Goal: Task Accomplishment & Management: Manage account settings

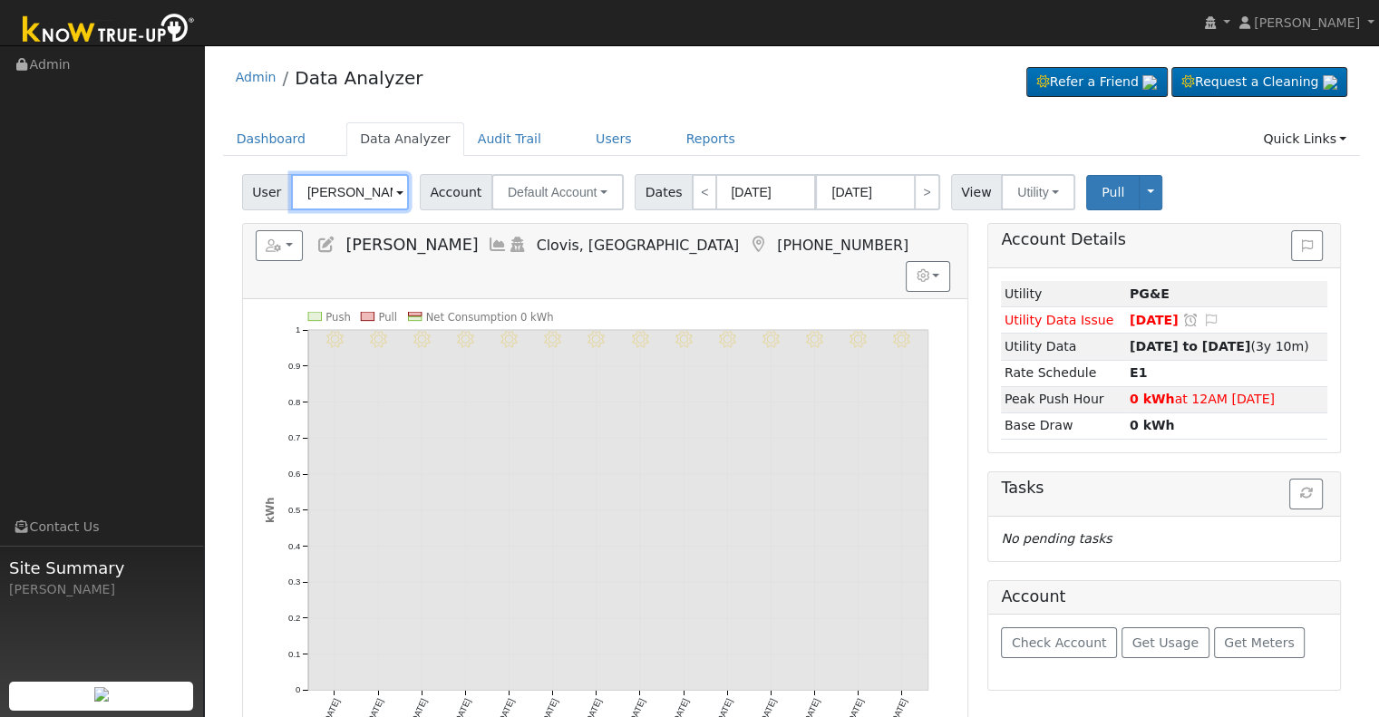
click at [343, 188] on input "[PERSON_NAME]" at bounding box center [350, 192] width 118 height 36
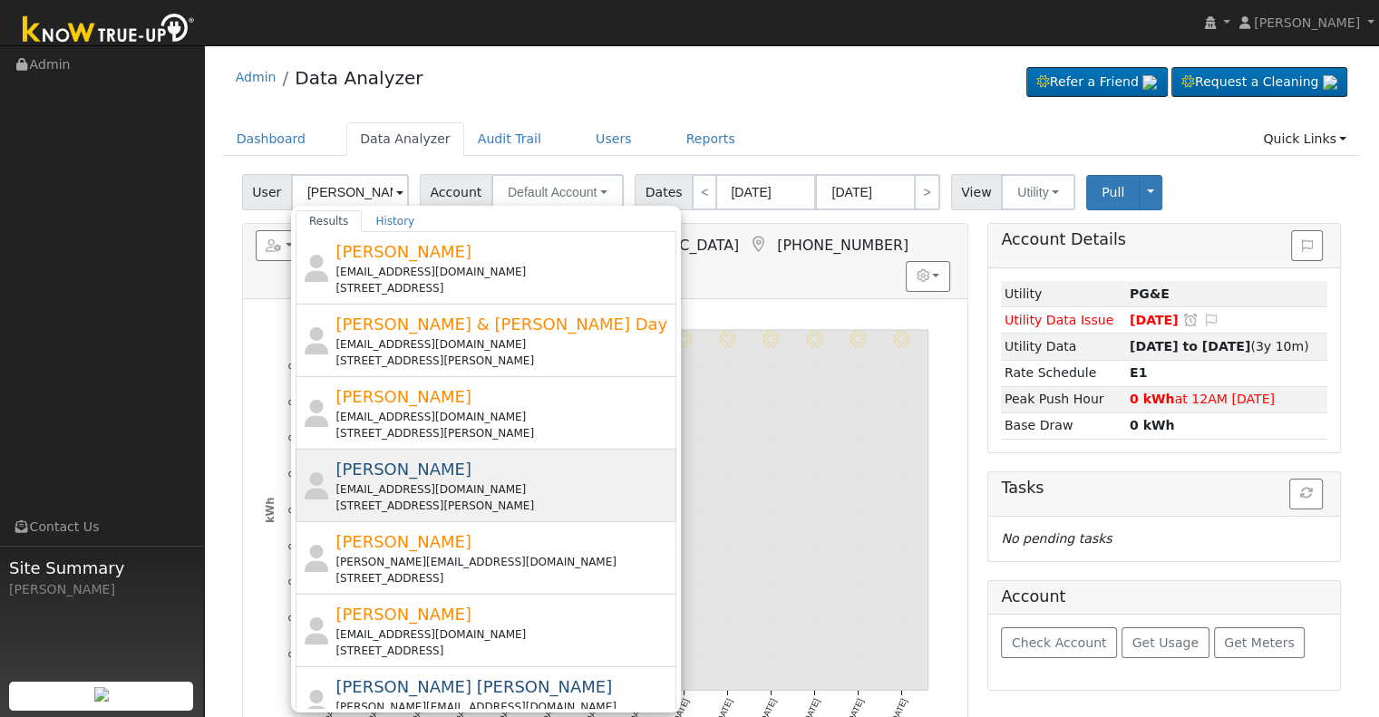
click at [410, 485] on div "[EMAIL_ADDRESS][DOMAIN_NAME]" at bounding box center [503, 489] width 336 height 16
type input "[PERSON_NAME]"
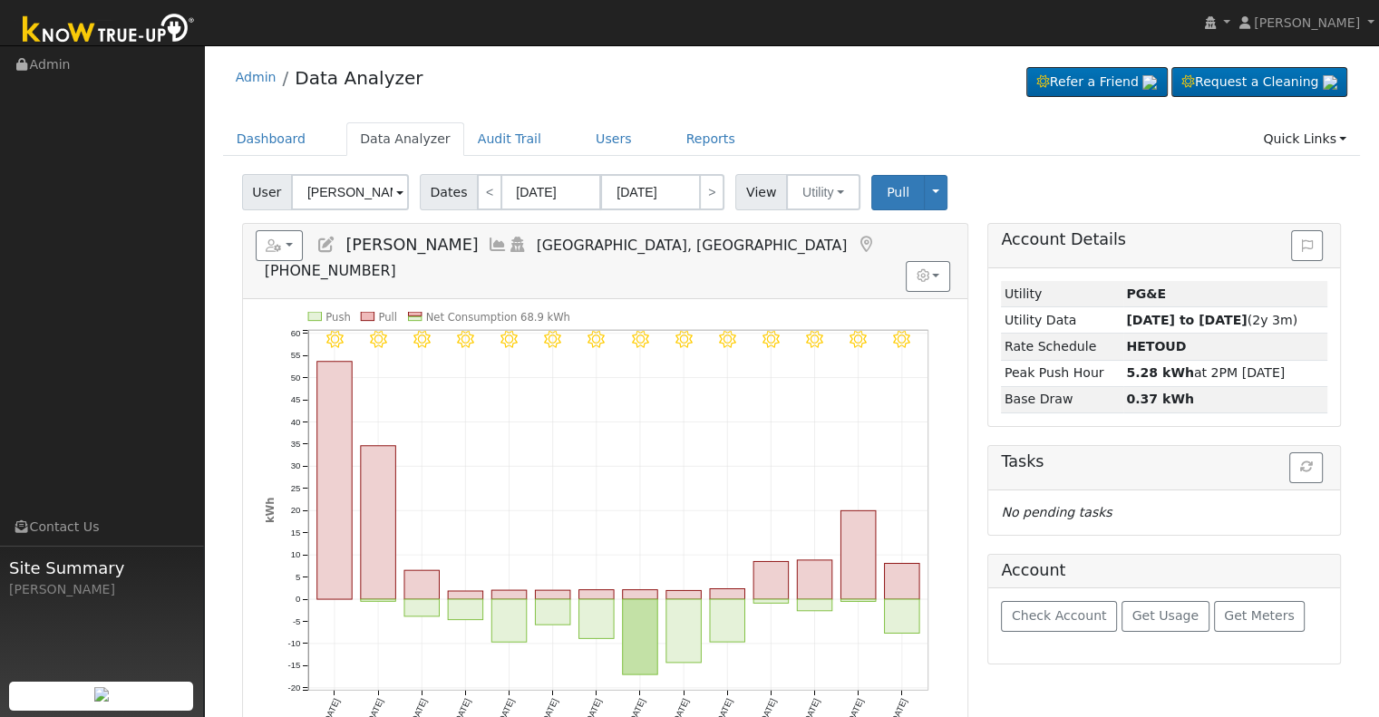
click at [488, 237] on icon at bounding box center [498, 245] width 20 height 16
click at [488, 238] on icon at bounding box center [498, 245] width 20 height 16
click at [488, 246] on icon at bounding box center [498, 245] width 20 height 16
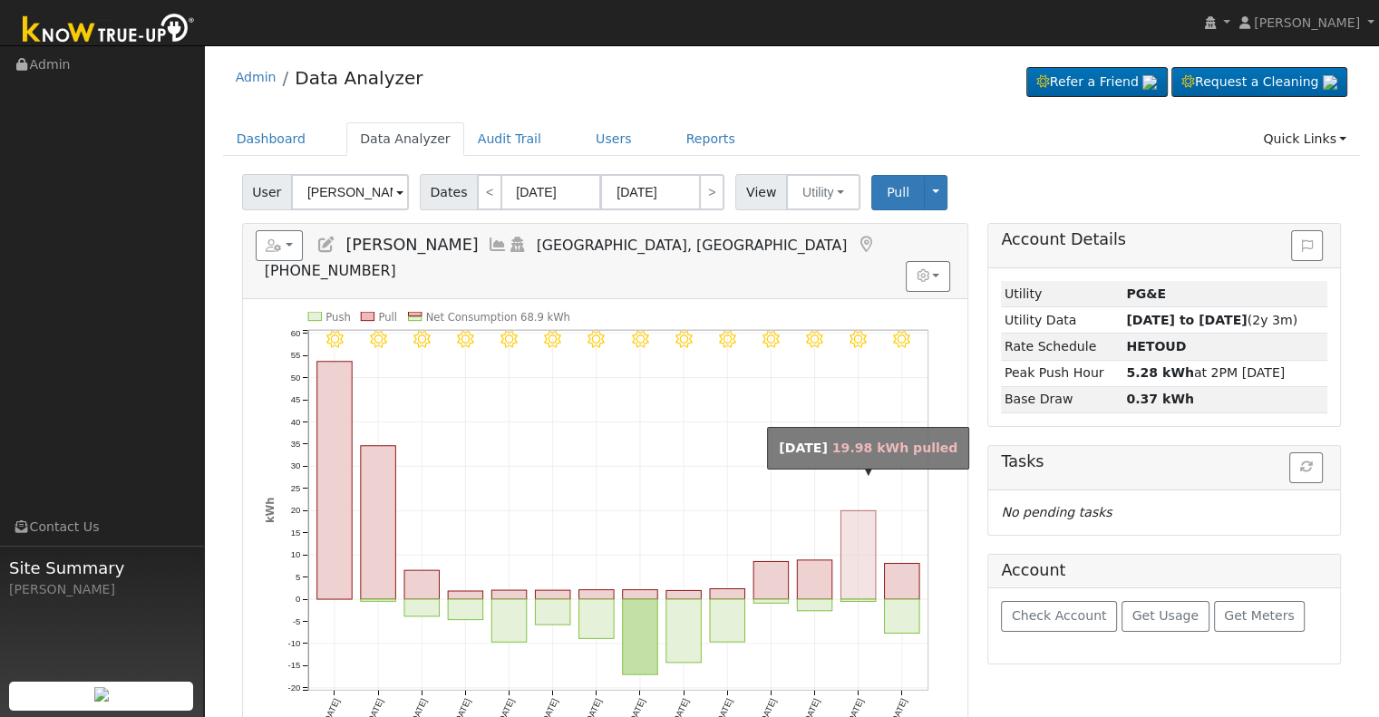
click at [856, 525] on rect "onclick=""" at bounding box center [857, 554] width 35 height 89
type input "[DATE]"
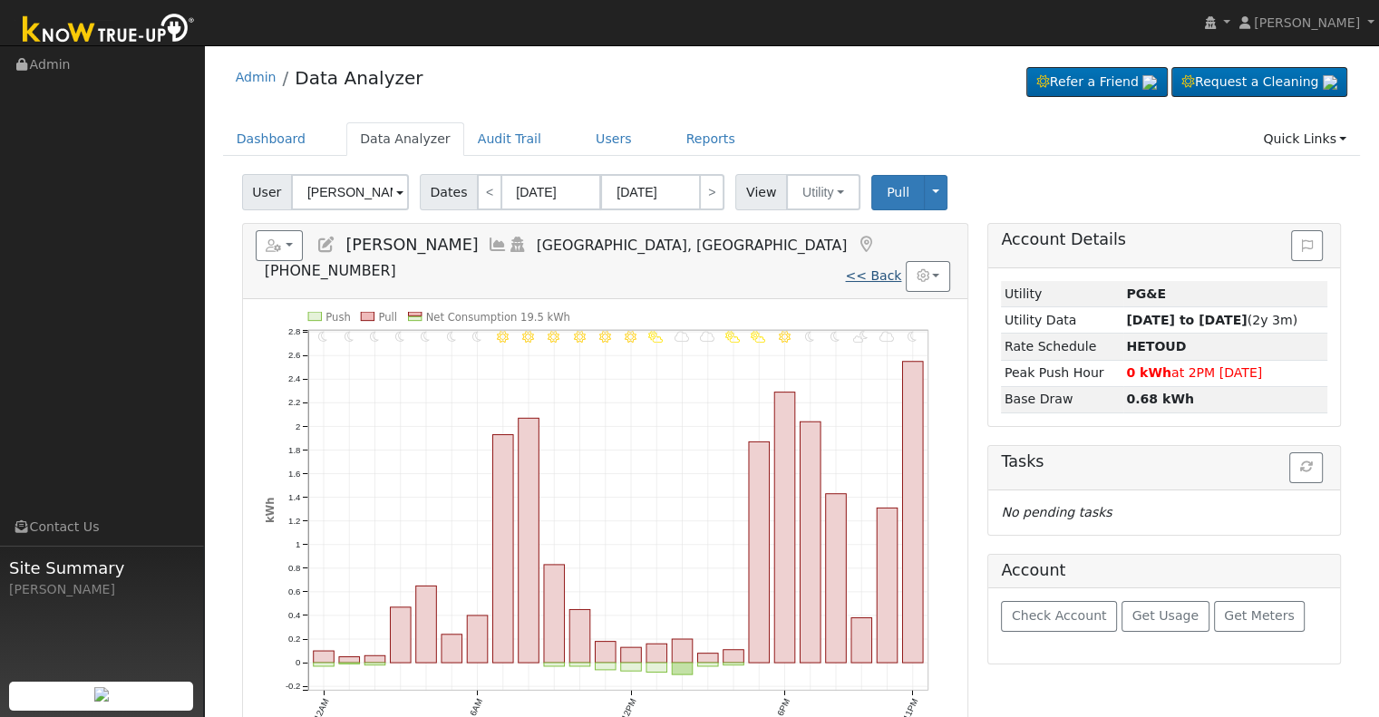
click at [883, 268] on link "<< Back" at bounding box center [873, 275] width 56 height 15
type input "[DATE]"
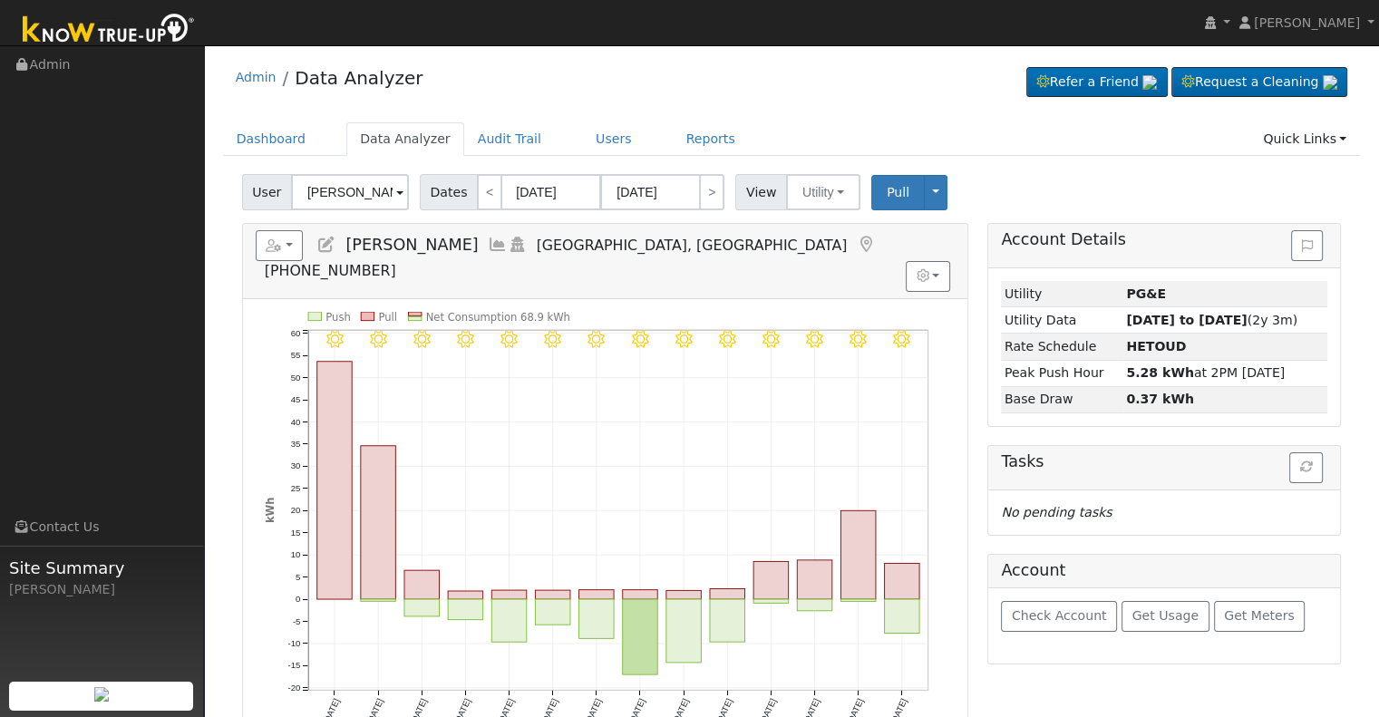
click at [488, 240] on icon at bounding box center [498, 245] width 20 height 16
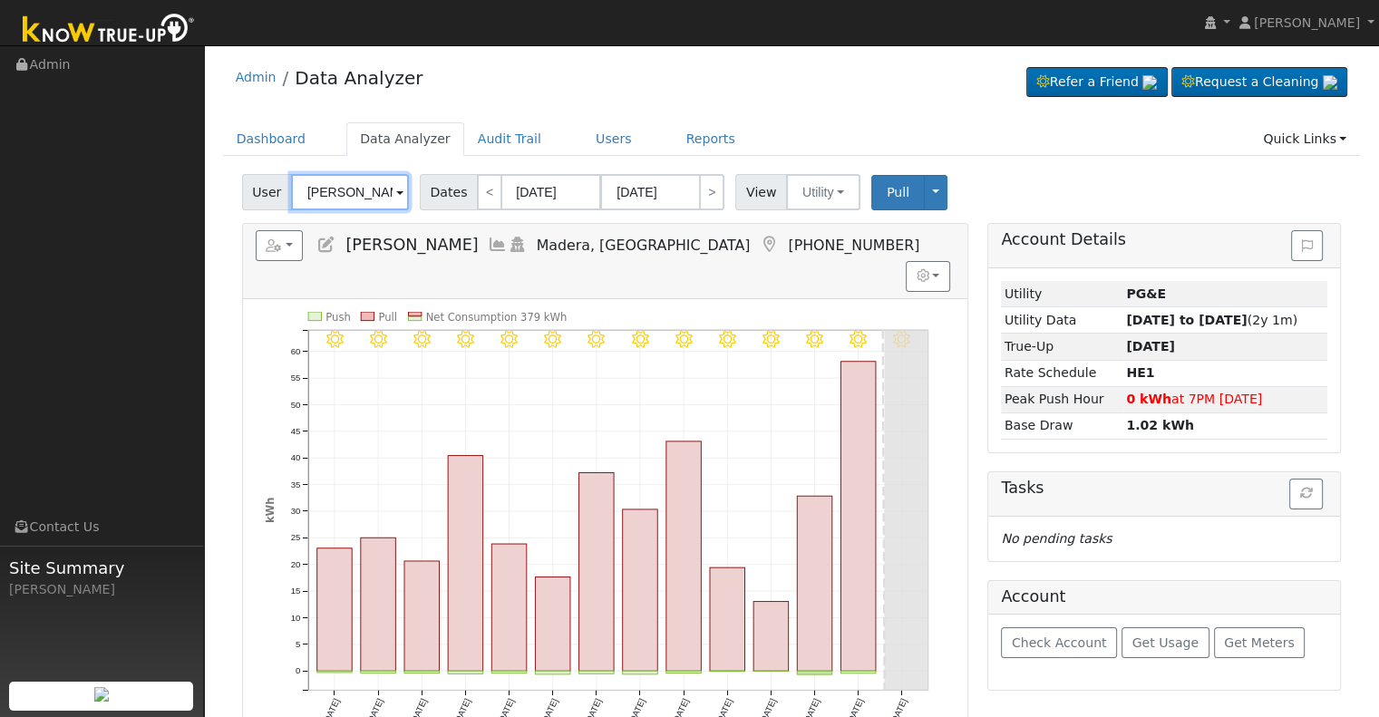
click at [354, 184] on input "[PERSON_NAME]" at bounding box center [350, 192] width 118 height 36
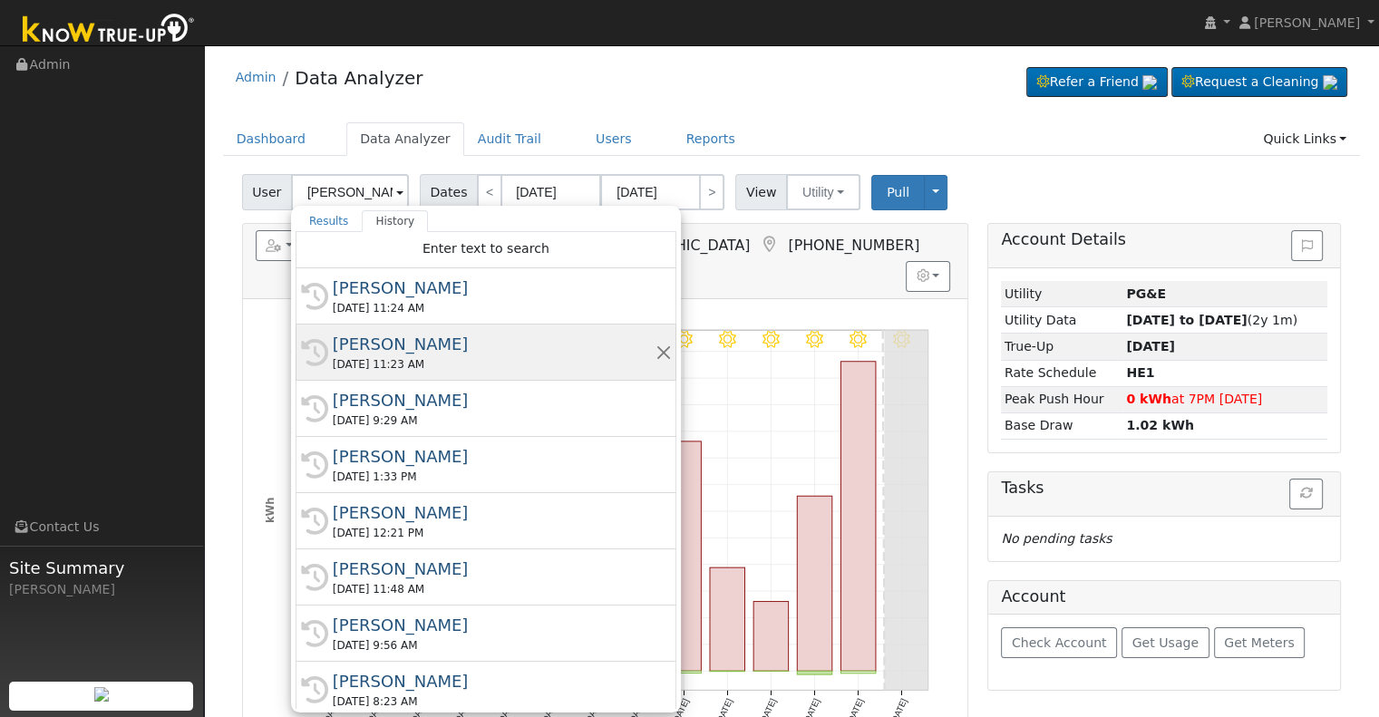
click at [375, 350] on div "[PERSON_NAME]" at bounding box center [494, 344] width 323 height 24
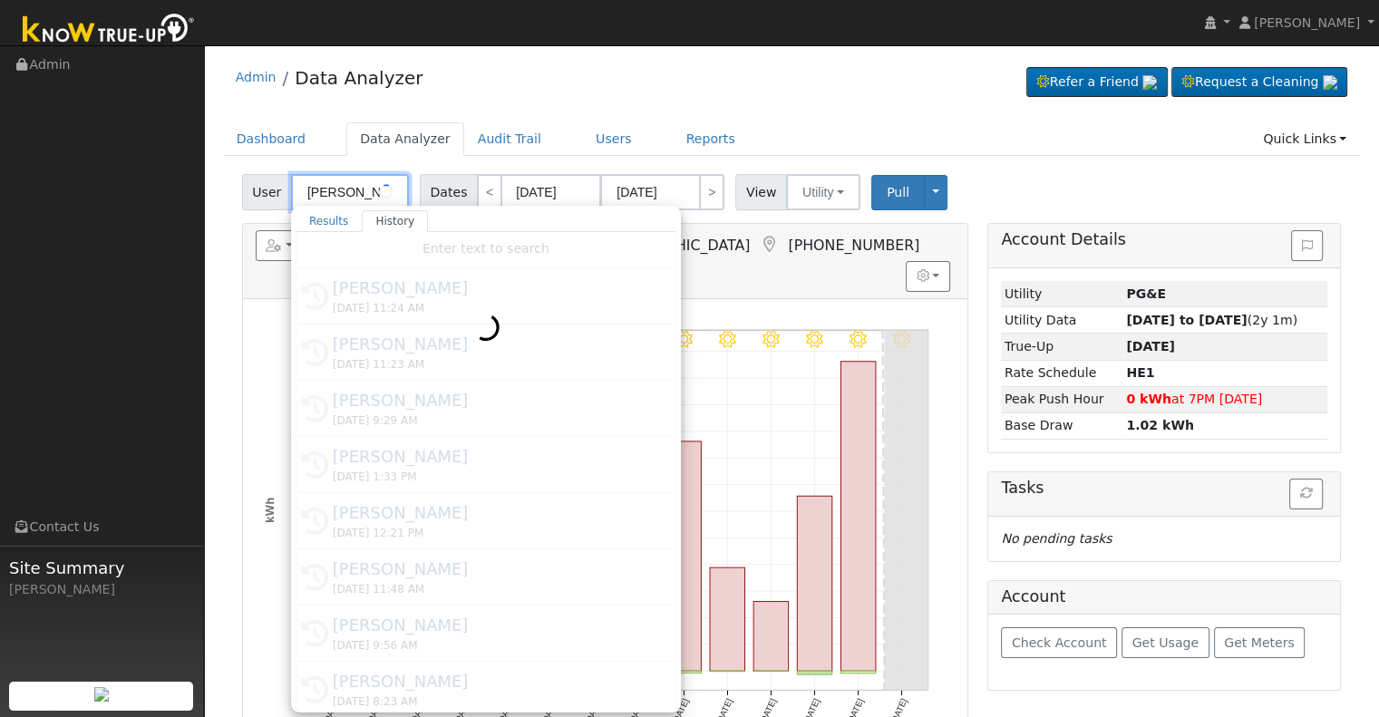
type input "[PERSON_NAME]"
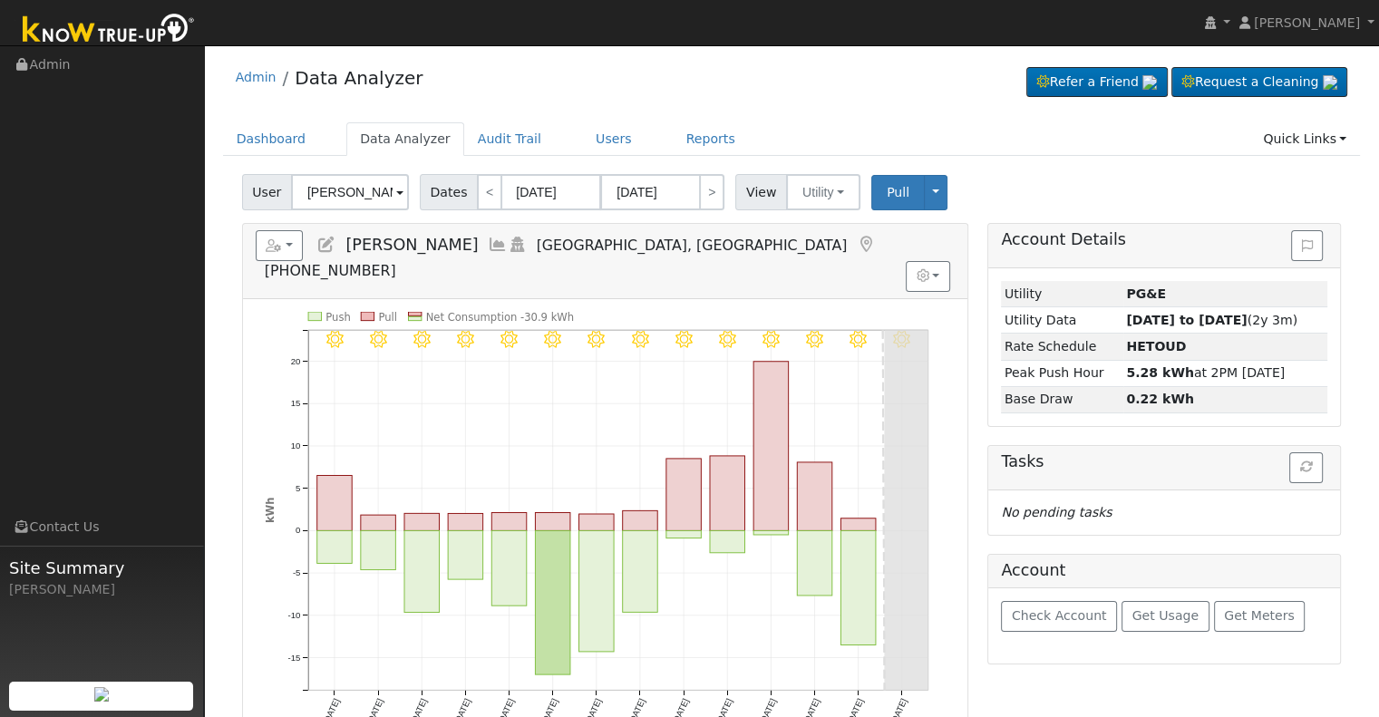
click at [488, 241] on icon at bounding box center [498, 245] width 20 height 16
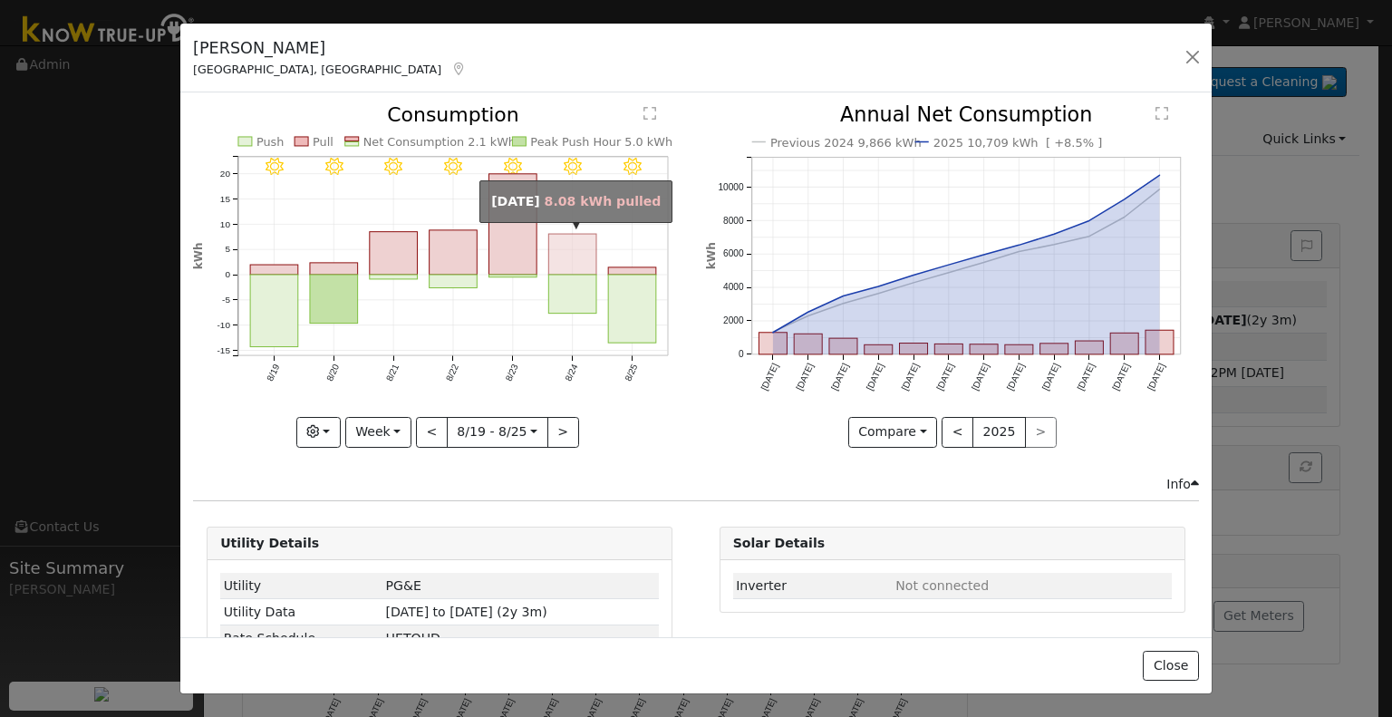
click at [566, 260] on rect "onclick=""" at bounding box center [573, 255] width 48 height 41
type input "2025-08-24"
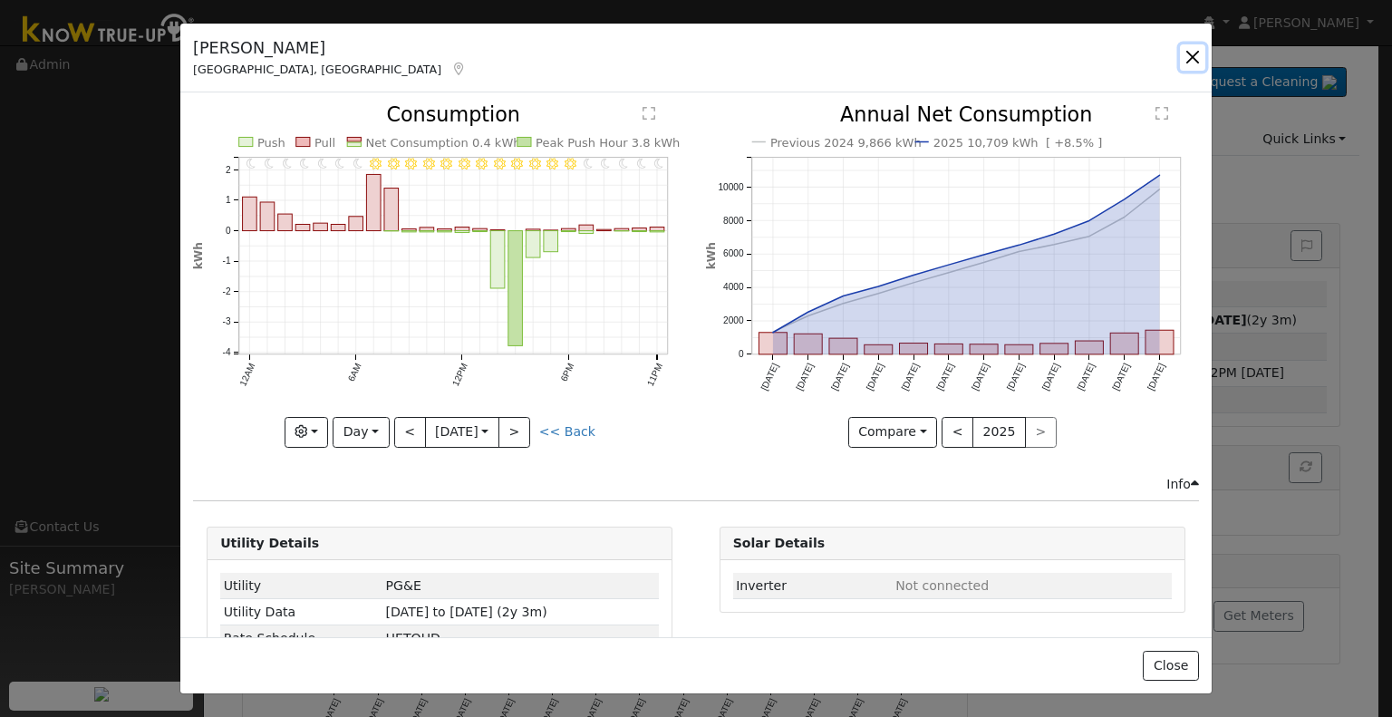
click at [1192, 57] on button "button" at bounding box center [1192, 56] width 25 height 25
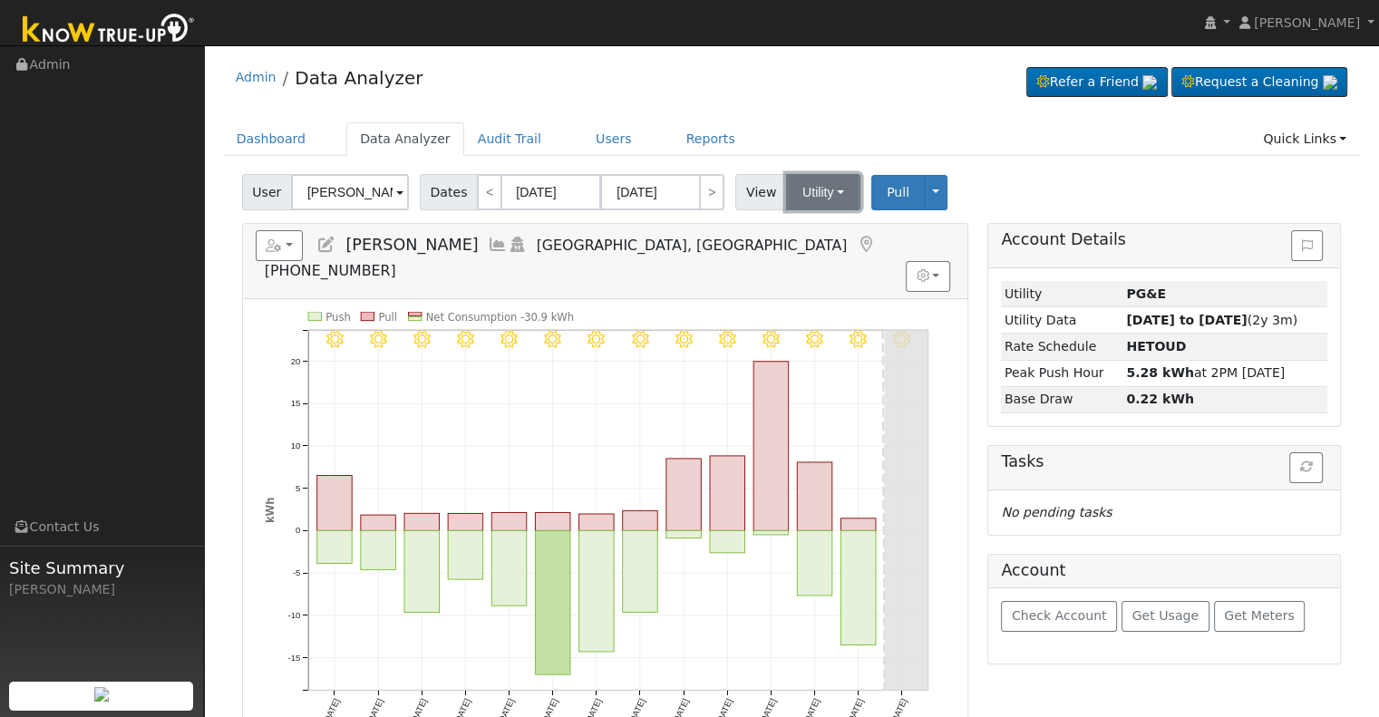
click at [786, 183] on button "Utility" at bounding box center [823, 192] width 74 height 36
click at [800, 264] on link "Solar" at bounding box center [845, 258] width 126 height 25
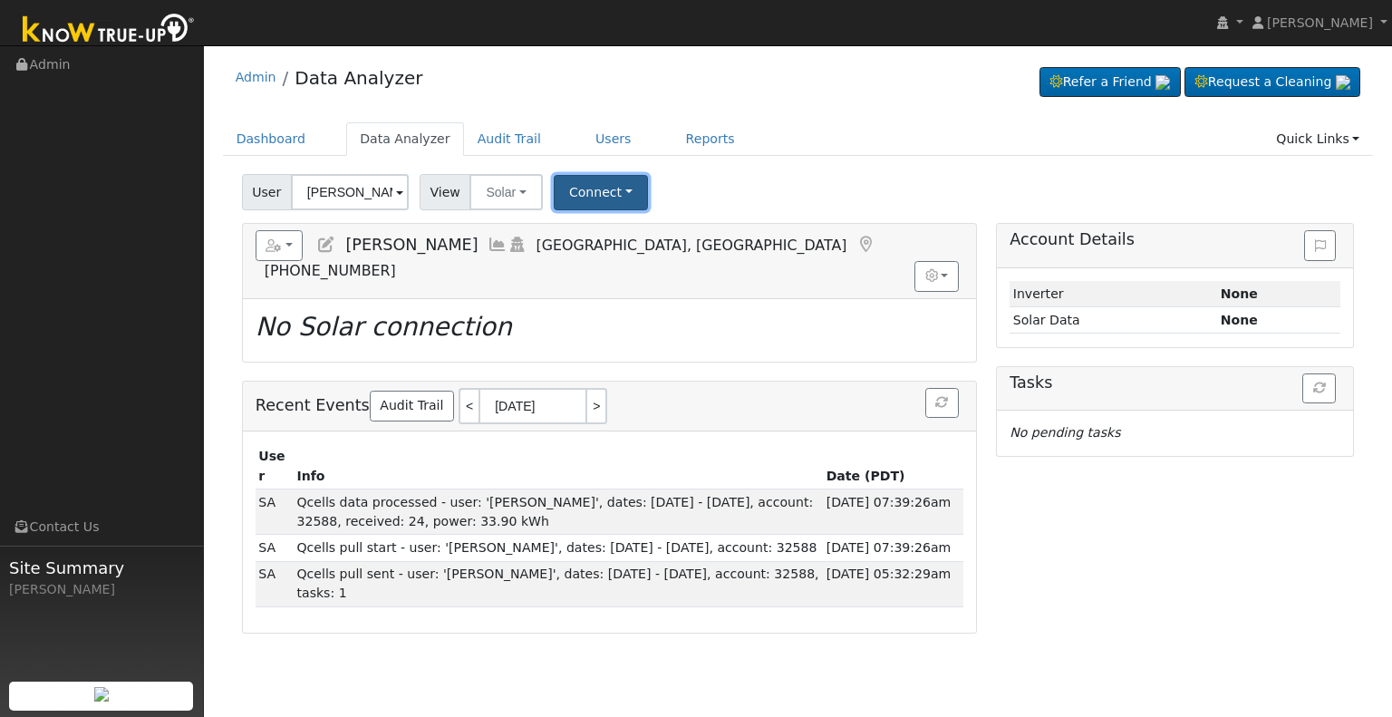
click at [569, 182] on button "Connect" at bounding box center [601, 192] width 94 height 35
click at [613, 235] on link "Select a Provider" at bounding box center [624, 231] width 141 height 25
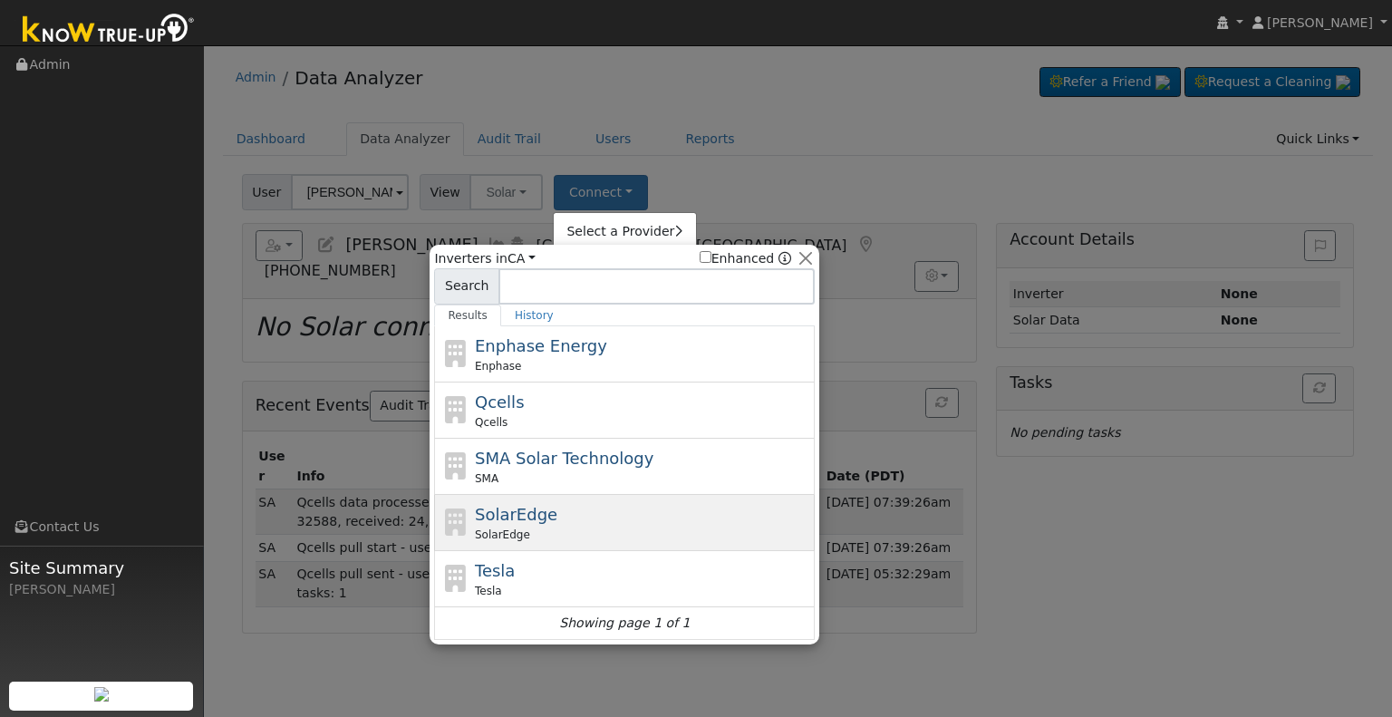
click at [545, 520] on div "SolarEdge SolarEdge" at bounding box center [643, 522] width 336 height 41
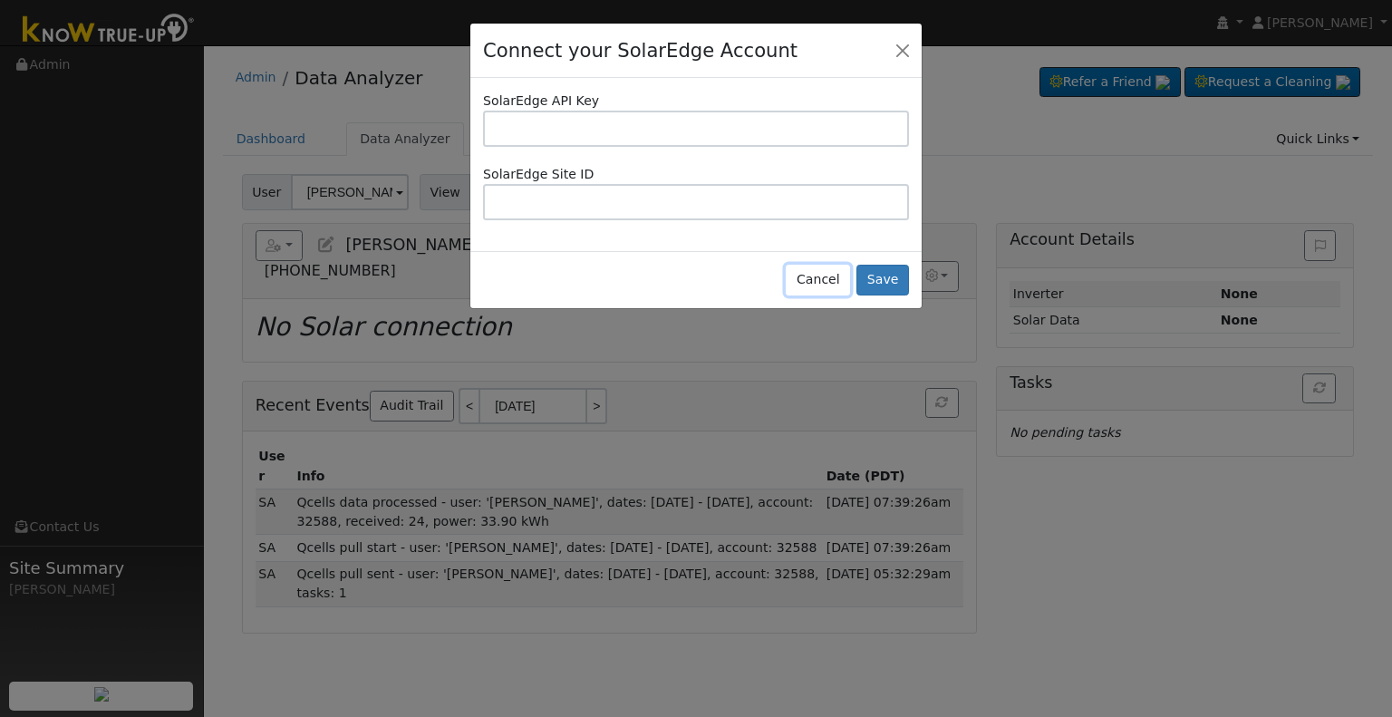
click at [827, 275] on button "Cancel" at bounding box center [818, 280] width 64 height 31
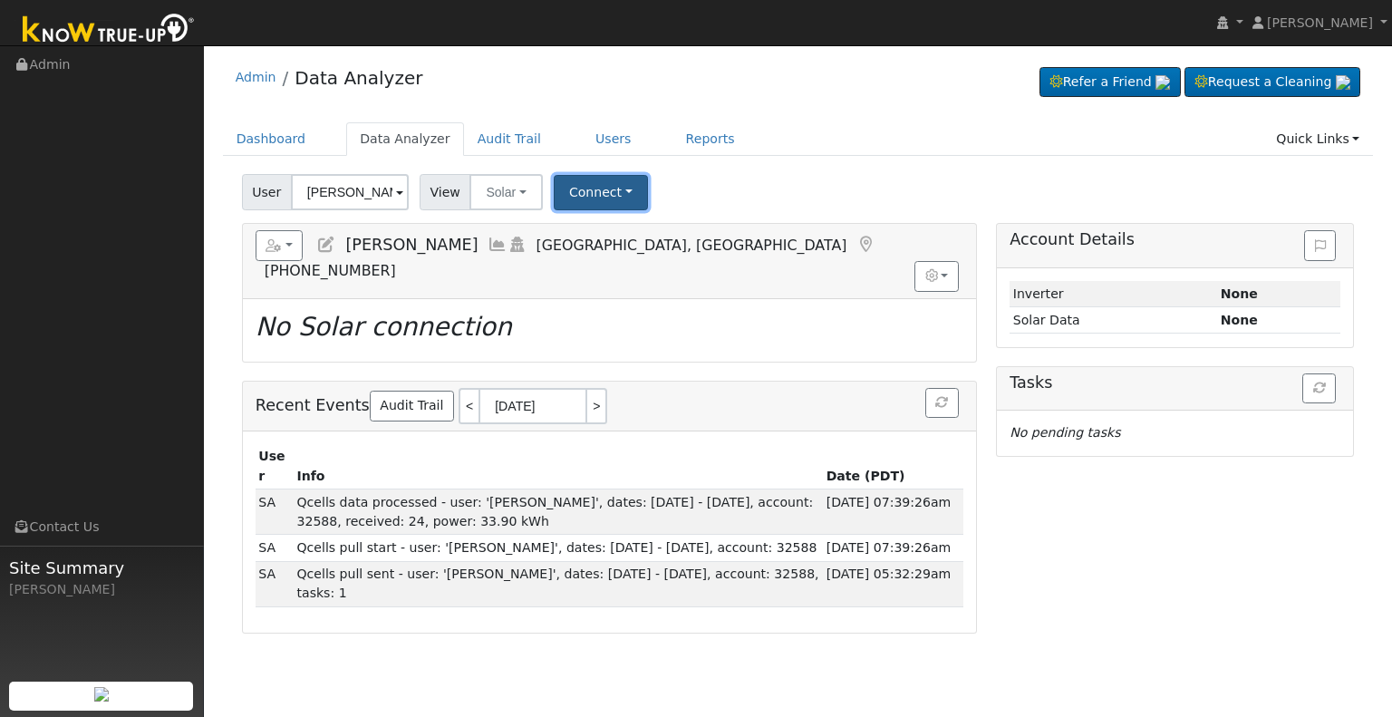
click at [576, 175] on button "Connect" at bounding box center [601, 192] width 94 height 35
click at [585, 231] on link "Select a Provider" at bounding box center [624, 231] width 141 height 25
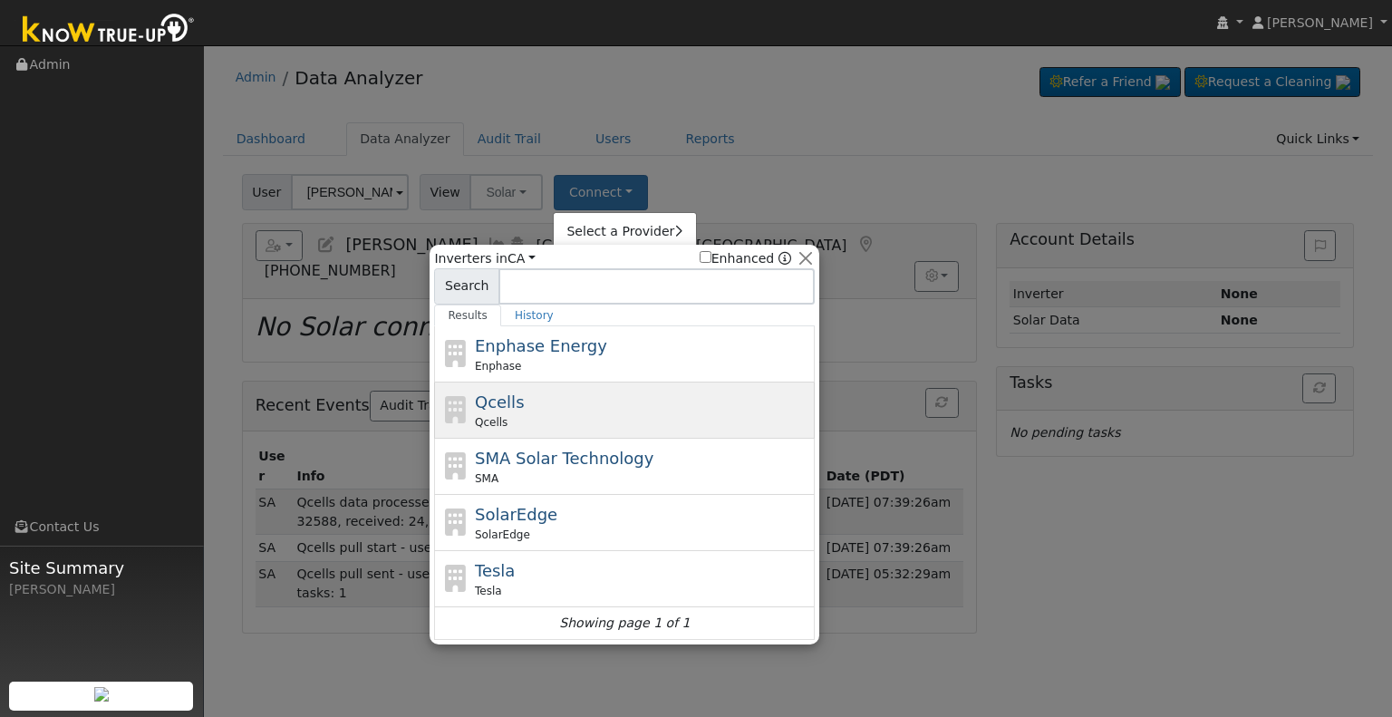
click at [521, 432] on div "Qcells Qcells" at bounding box center [624, 411] width 381 height 56
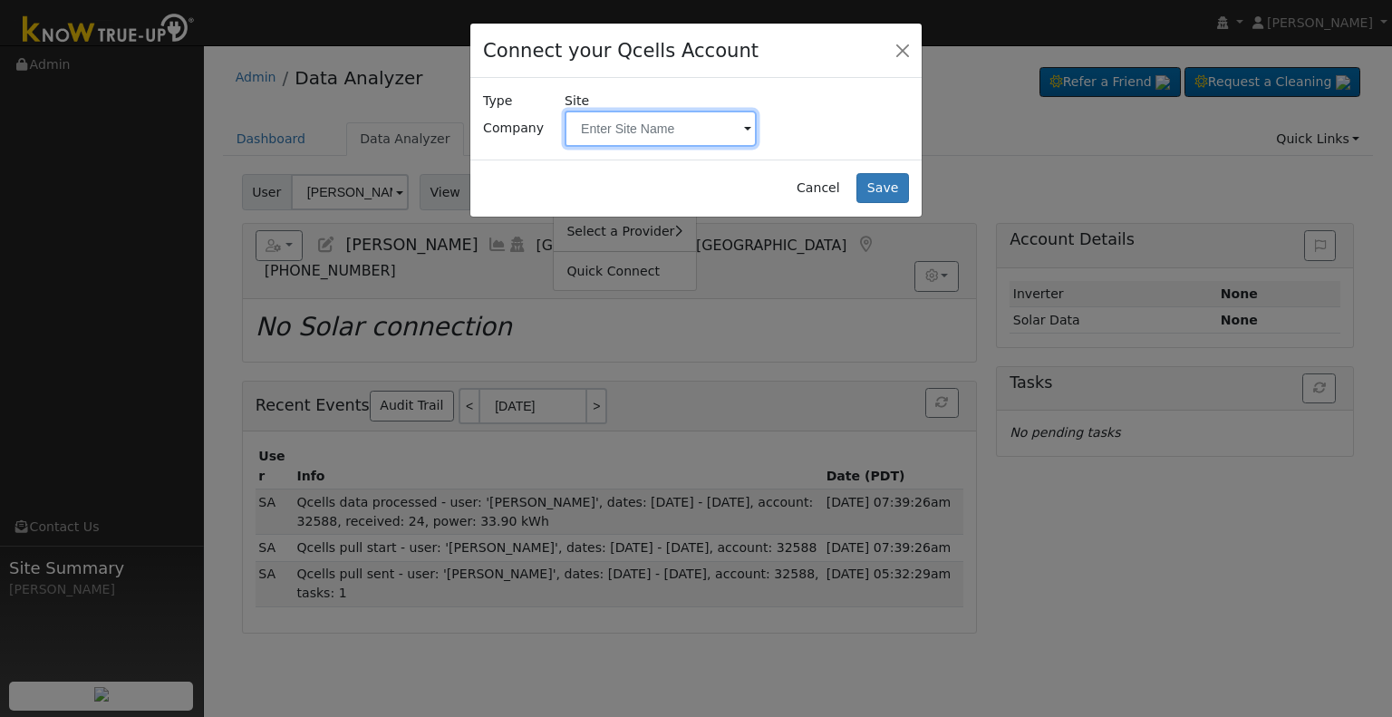
click at [701, 119] on input "text" at bounding box center [661, 129] width 192 height 36
paste input "Sweitzer, Marla"
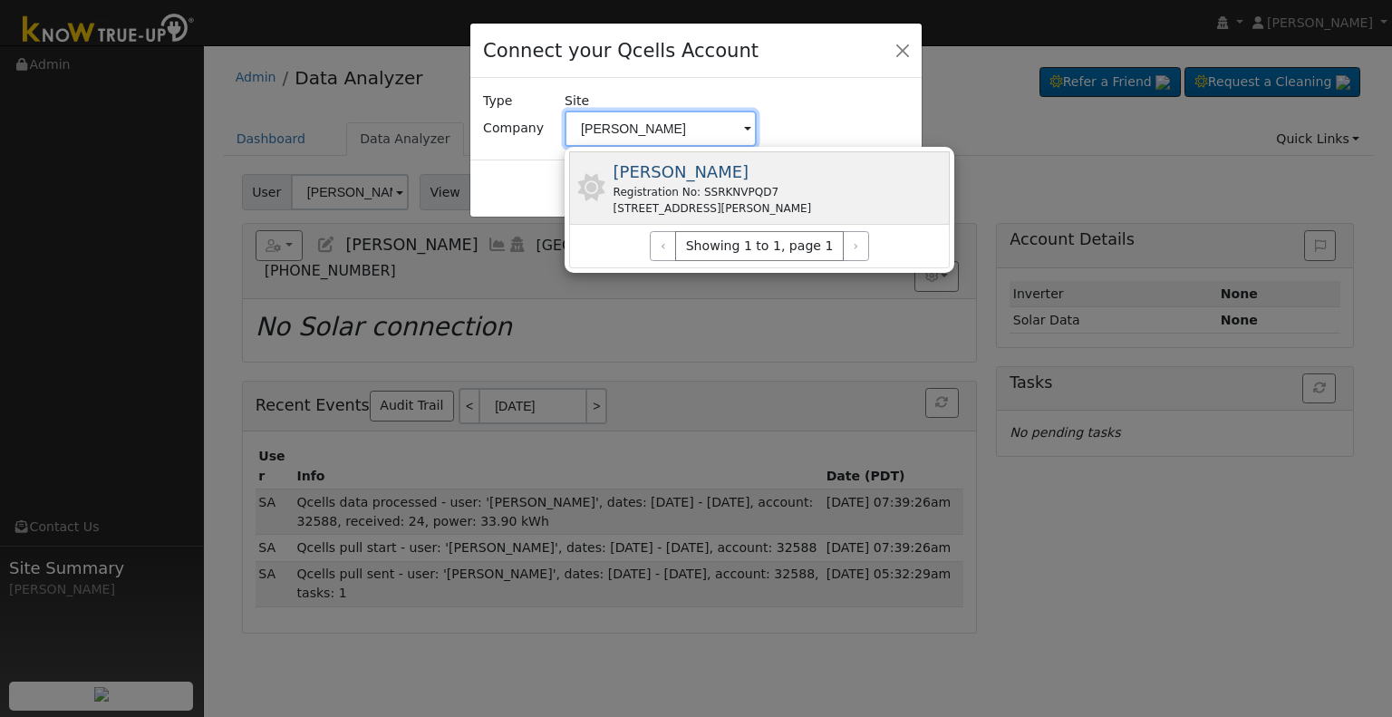
type input "Sweitzer, Marla"
click at [743, 184] on div "Registration No: SSRKNVPQD7" at bounding box center [713, 192] width 199 height 16
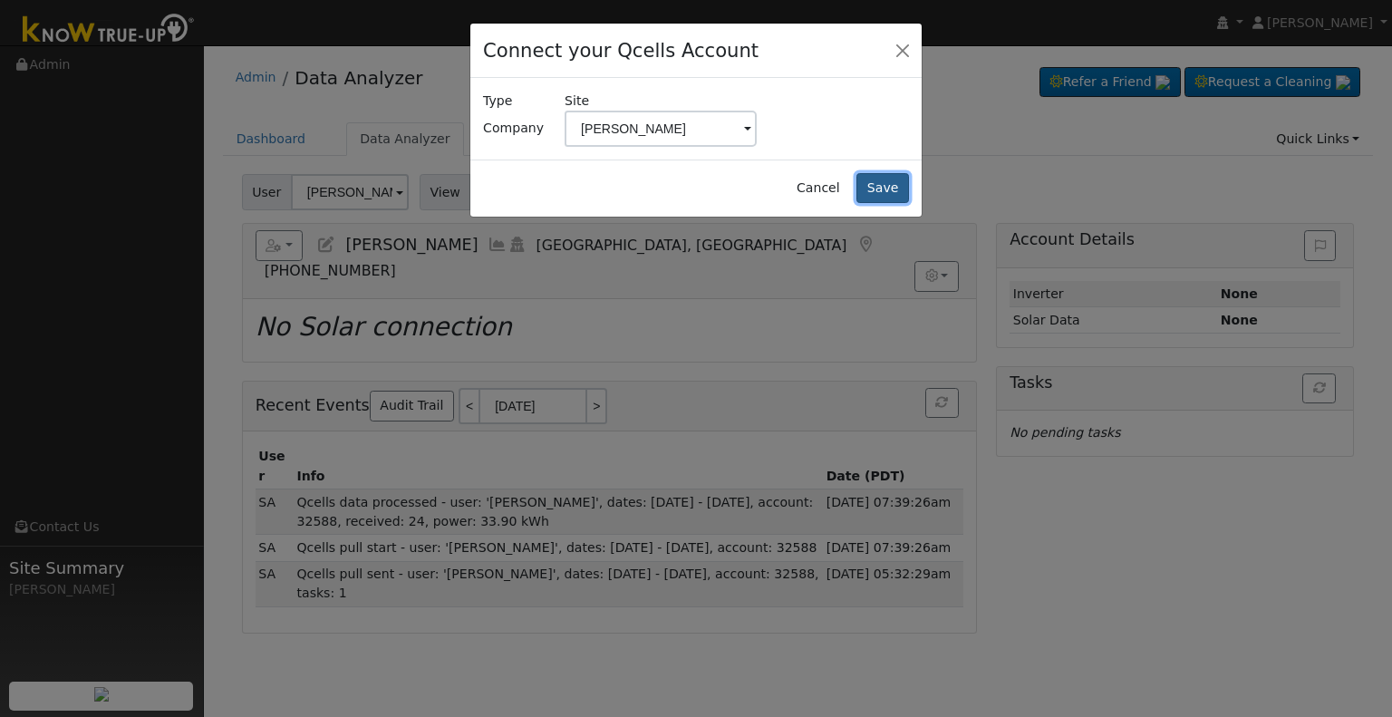
click at [870, 184] on button "Save" at bounding box center [883, 188] width 53 height 31
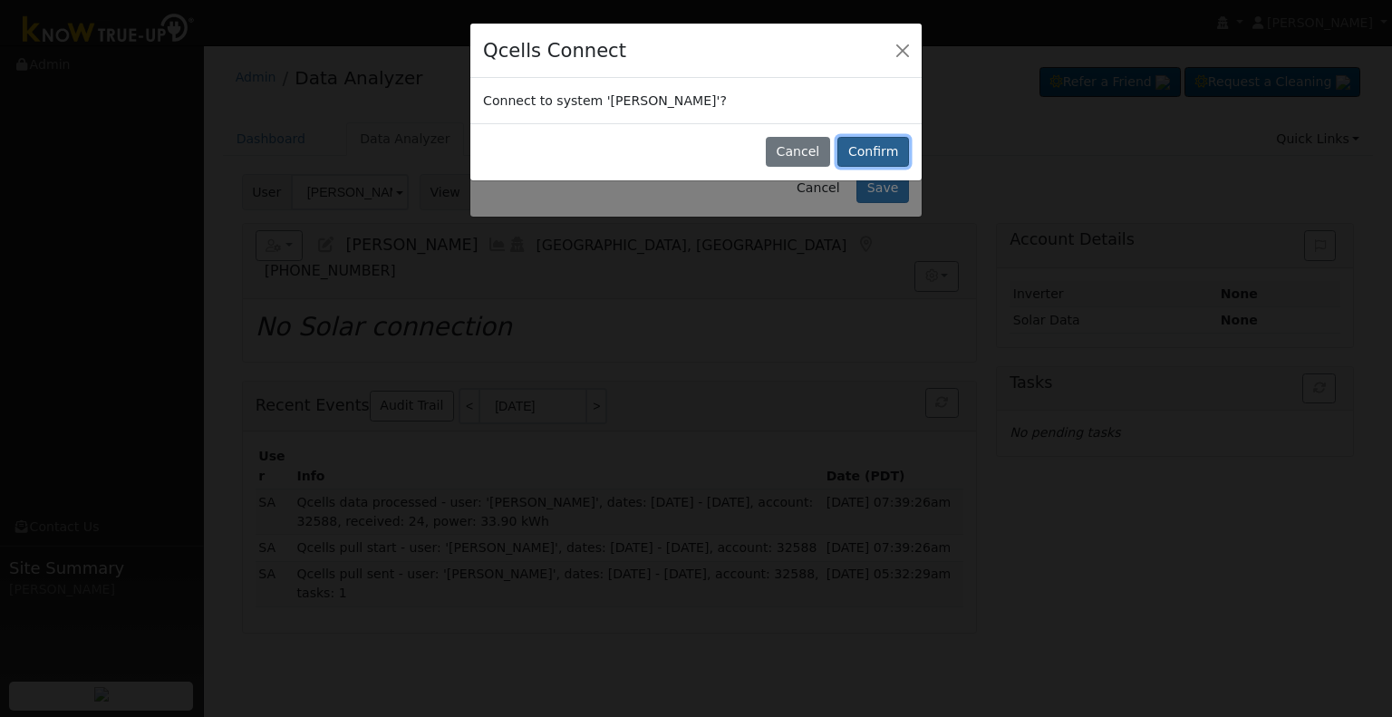
click at [863, 152] on button "Confirm" at bounding box center [874, 152] width 72 height 31
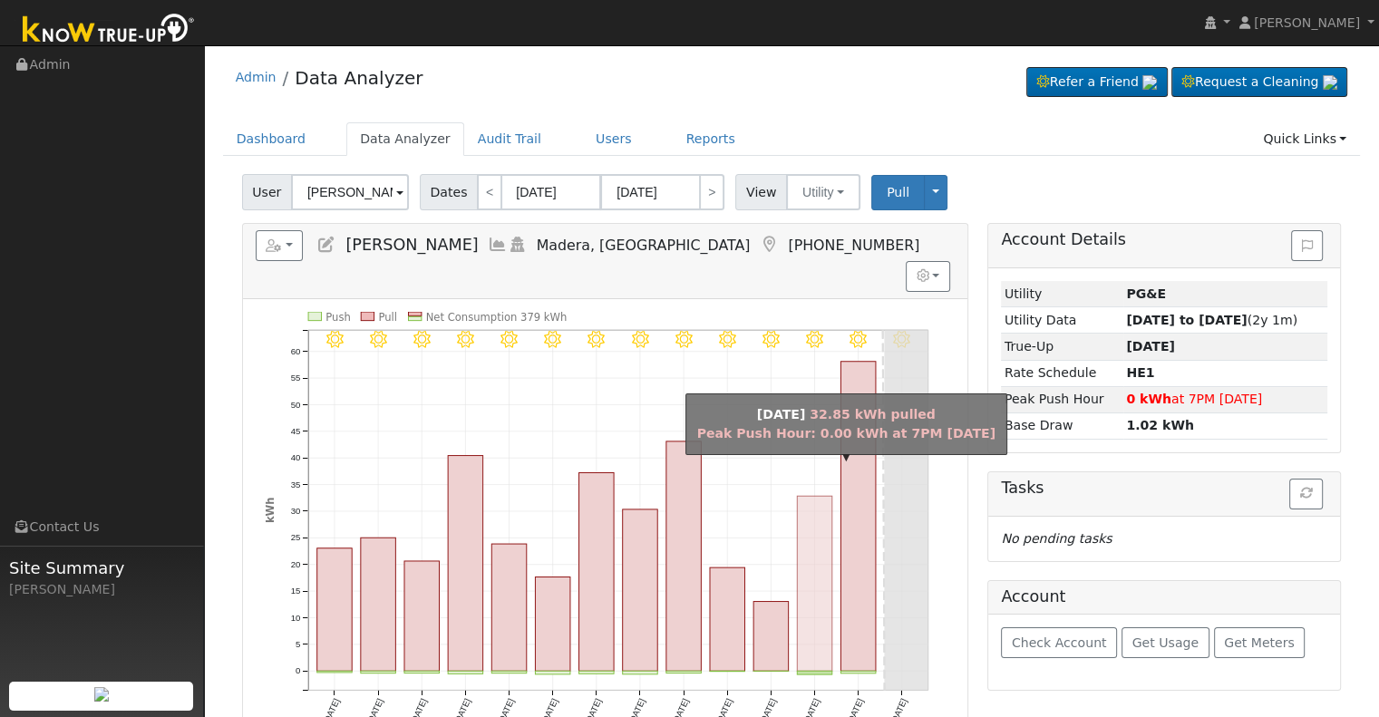
click at [820, 510] on rect "onclick=""" at bounding box center [814, 583] width 35 height 175
type input "08/24/2025"
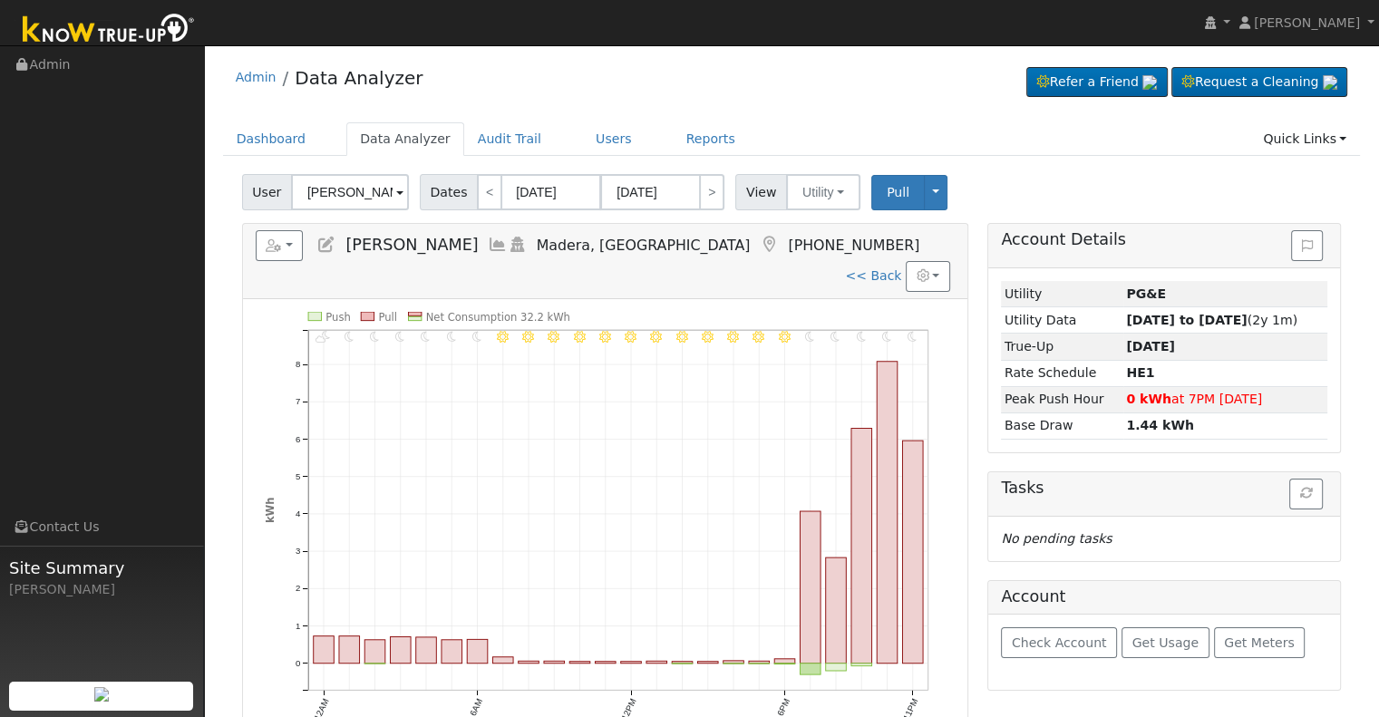
click at [488, 242] on icon at bounding box center [498, 245] width 20 height 16
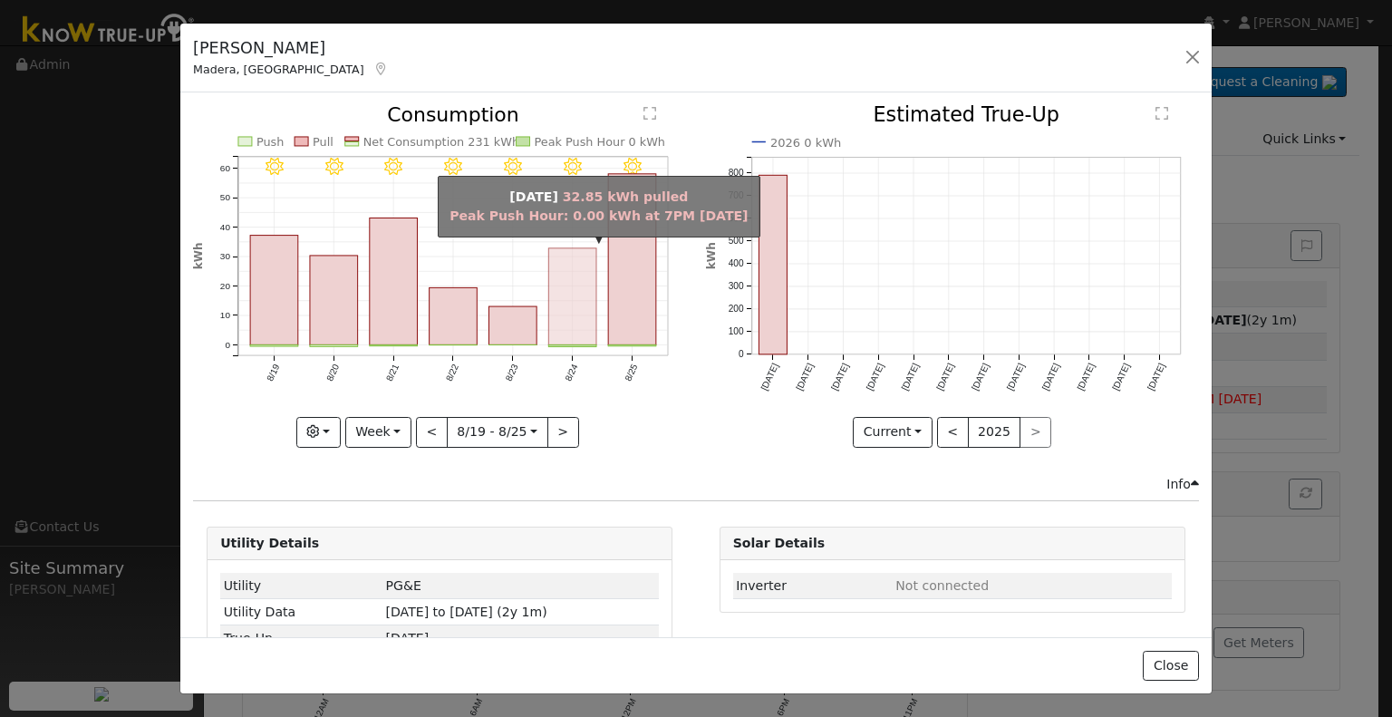
click at [577, 280] on rect "onclick=""" at bounding box center [573, 296] width 48 height 97
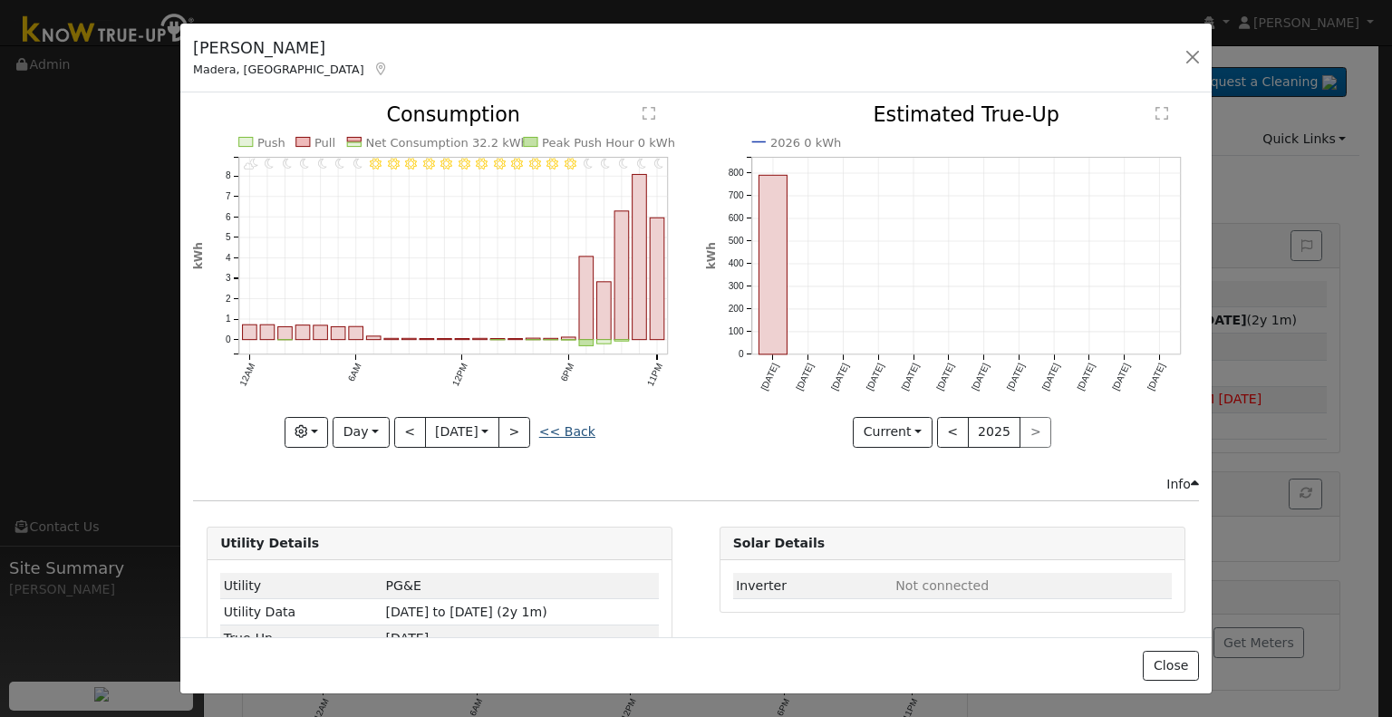
click at [578, 424] on link "<< Back" at bounding box center [567, 431] width 56 height 15
type input "2025-08-19"
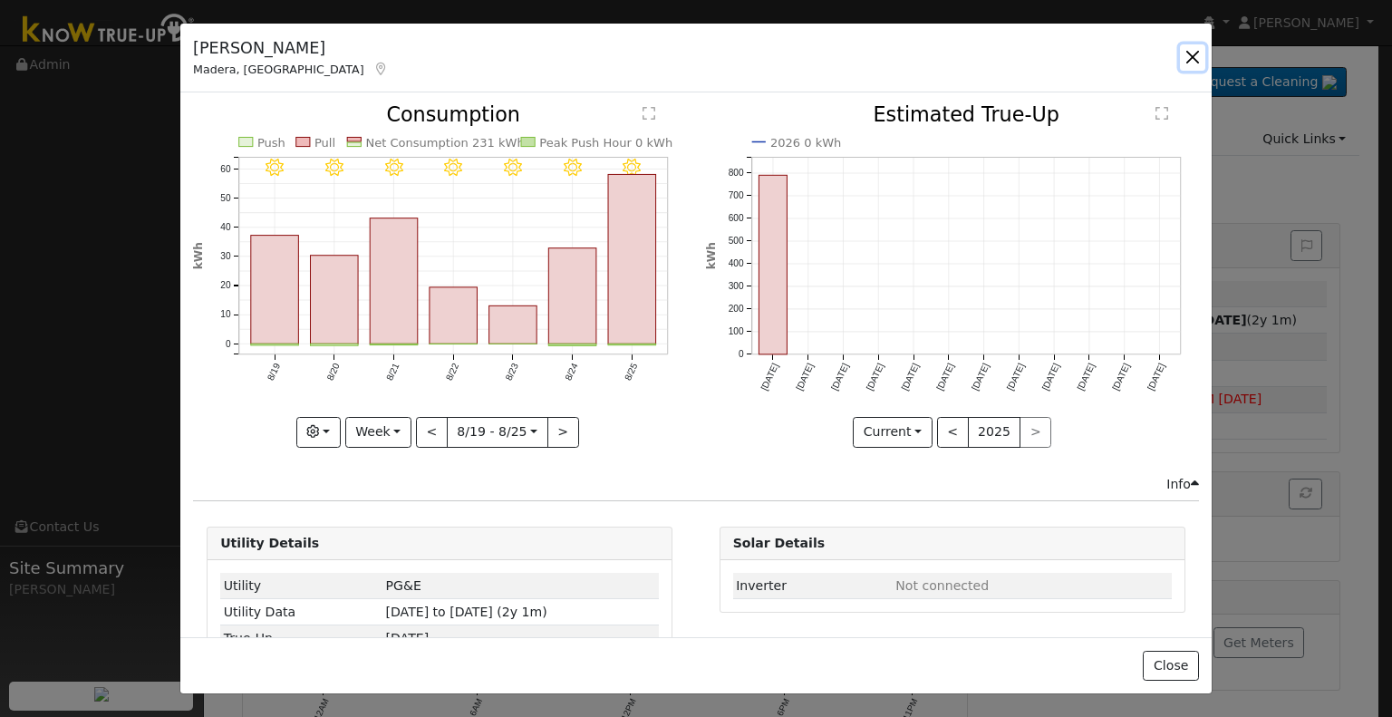
click at [1191, 55] on button "button" at bounding box center [1192, 56] width 25 height 25
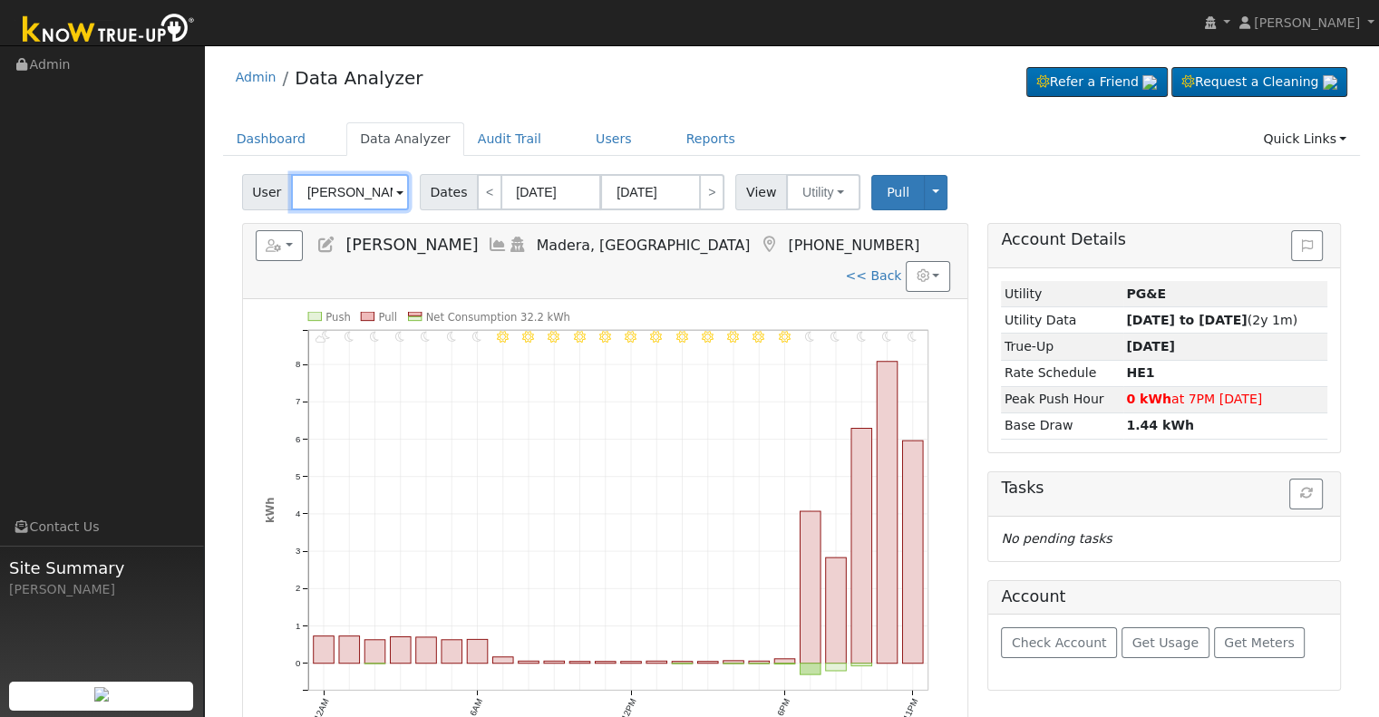
click at [365, 198] on input "[PERSON_NAME]" at bounding box center [350, 192] width 118 height 36
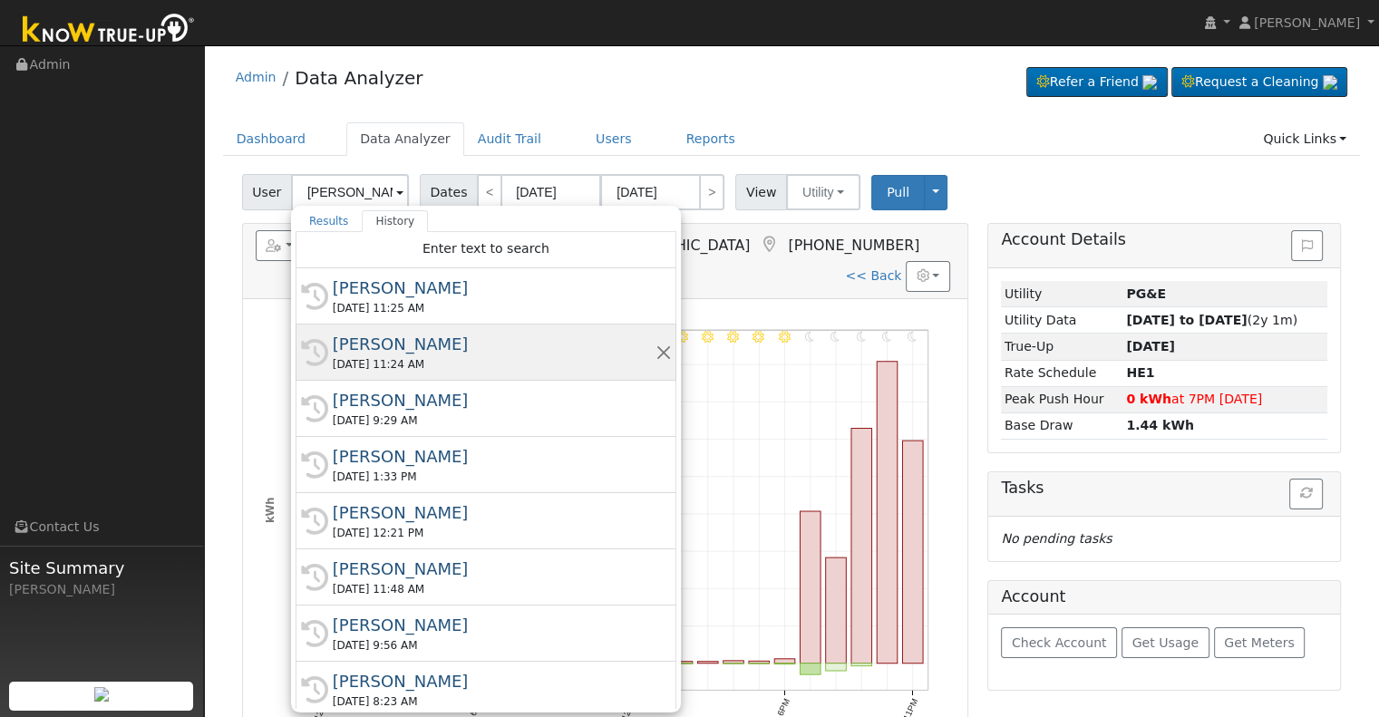
click at [373, 344] on div "[PERSON_NAME]" at bounding box center [494, 344] width 323 height 24
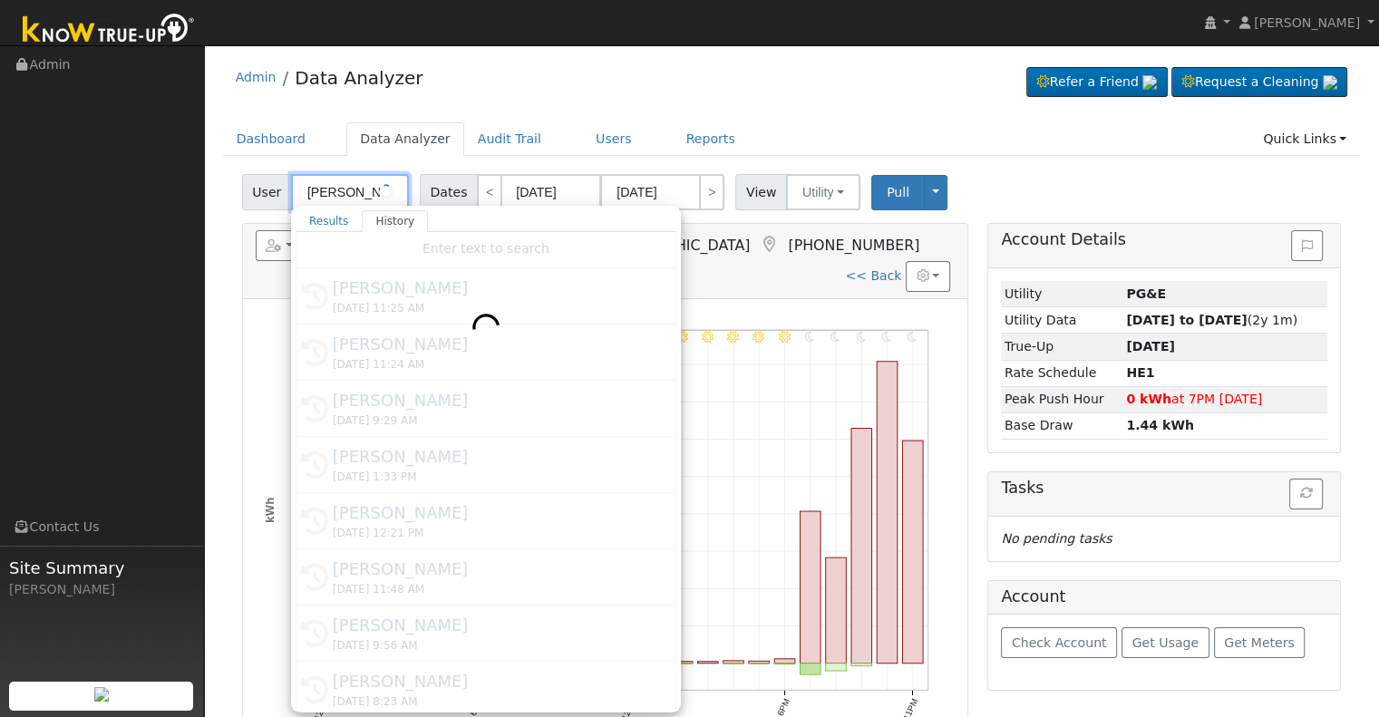
type input "[PERSON_NAME]"
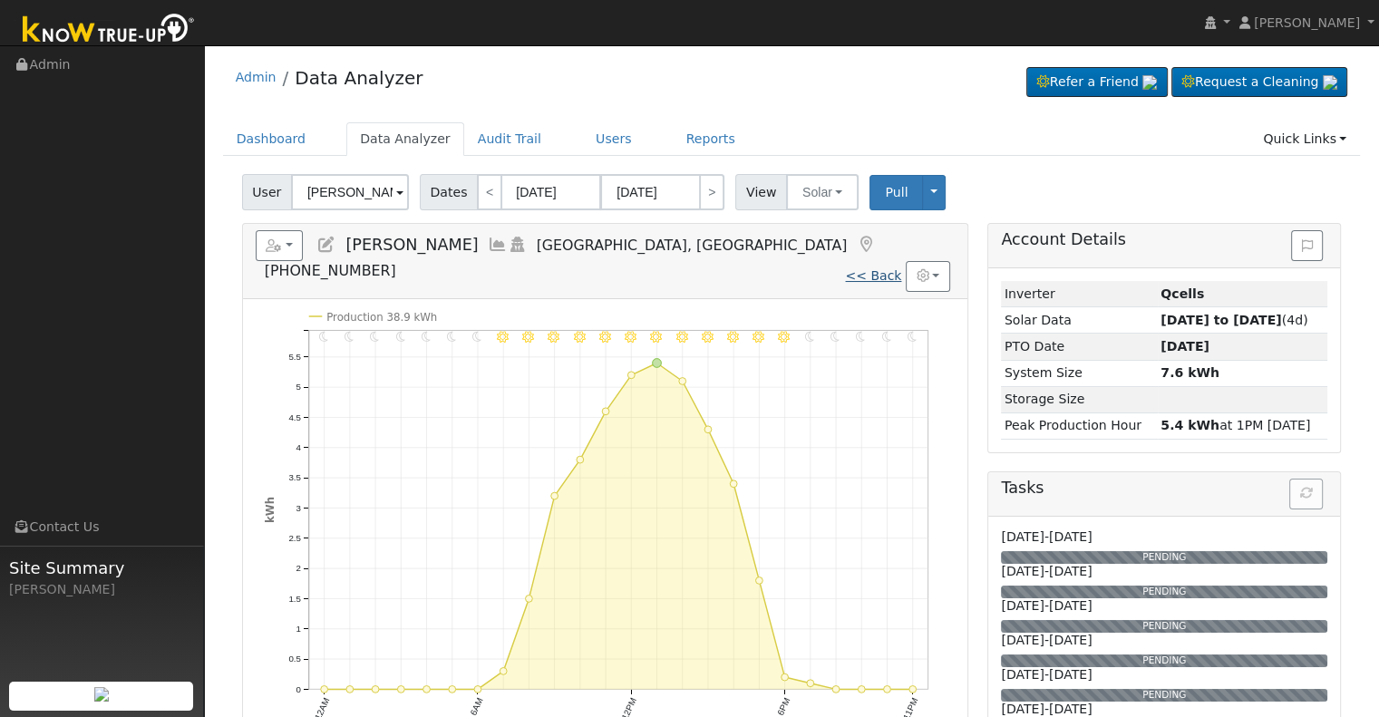
click at [888, 268] on link "<< Back" at bounding box center [873, 275] width 56 height 15
type input "08/13/2025"
type input "08/26/2025"
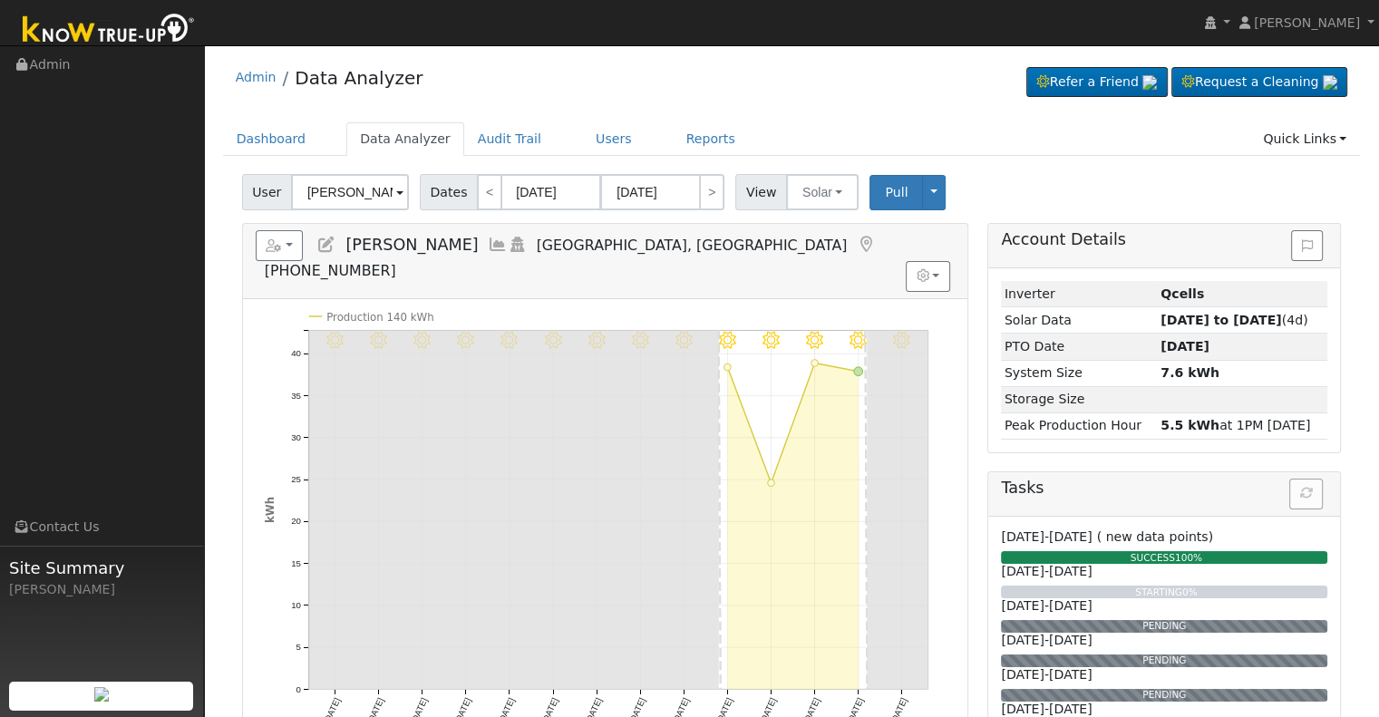
click at [488, 239] on icon at bounding box center [498, 245] width 20 height 16
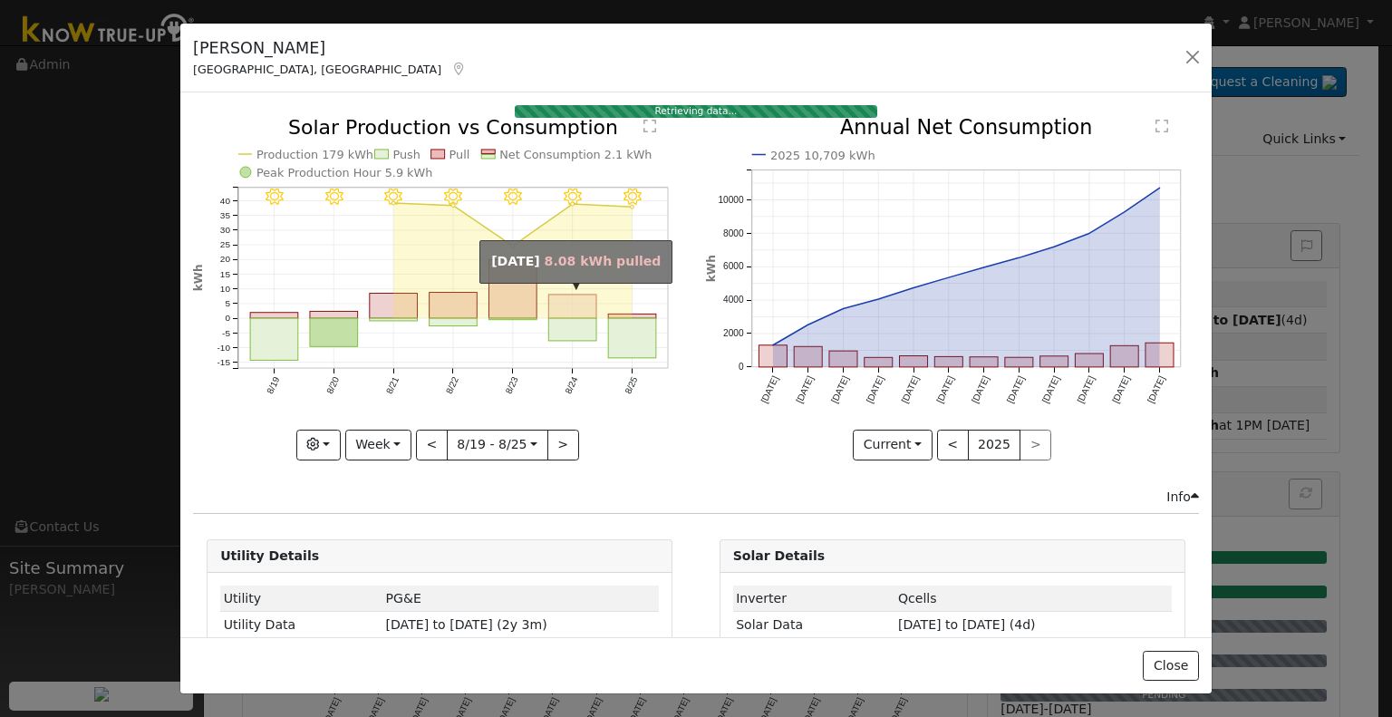
click at [569, 300] on rect "onclick=""" at bounding box center [573, 307] width 48 height 24
type input "2025-08-24"
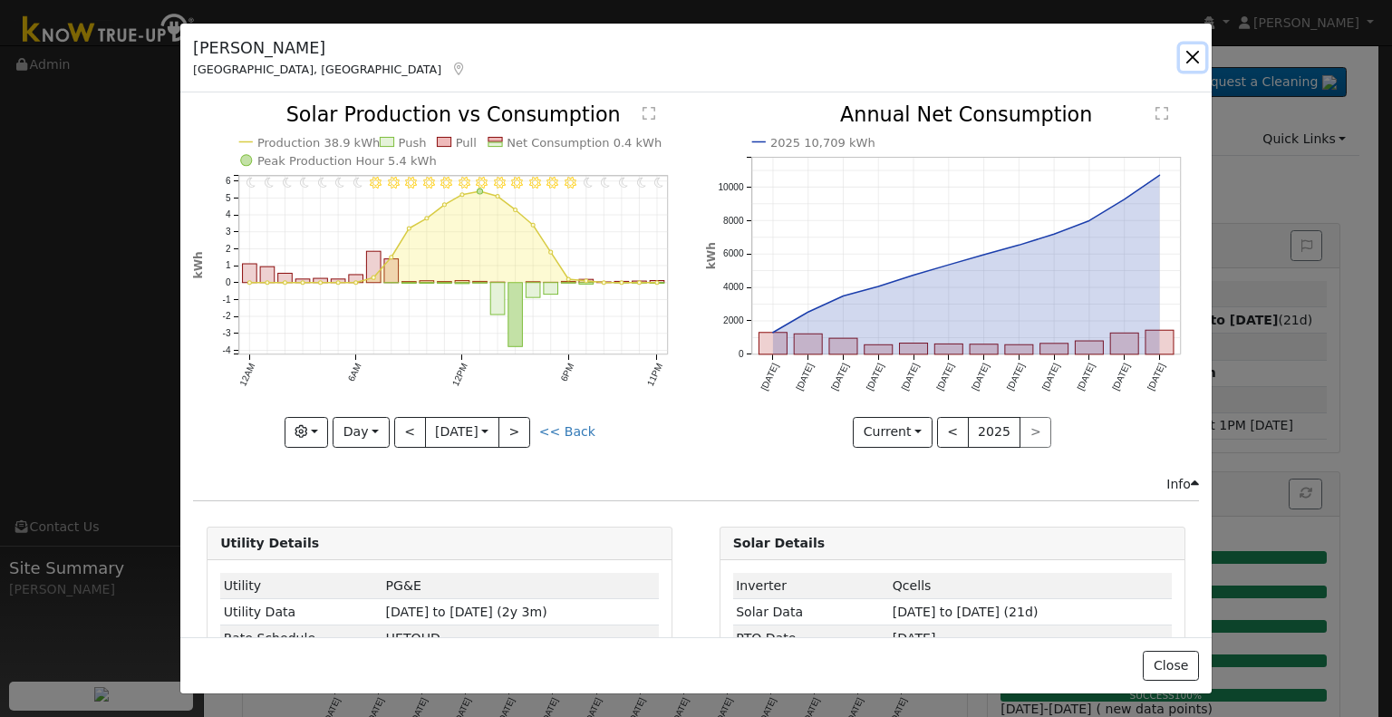
click at [1190, 53] on button "button" at bounding box center [1192, 56] width 25 height 25
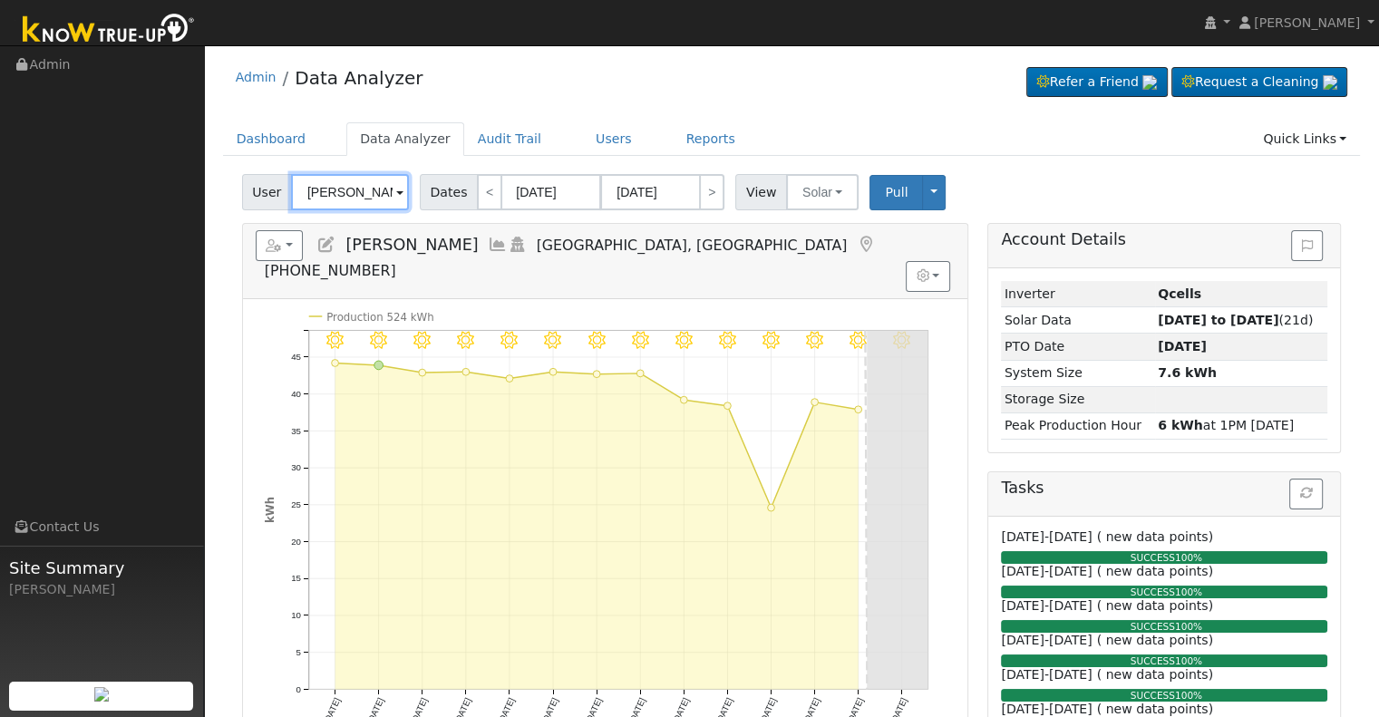
click at [360, 192] on input "[PERSON_NAME]" at bounding box center [350, 192] width 118 height 36
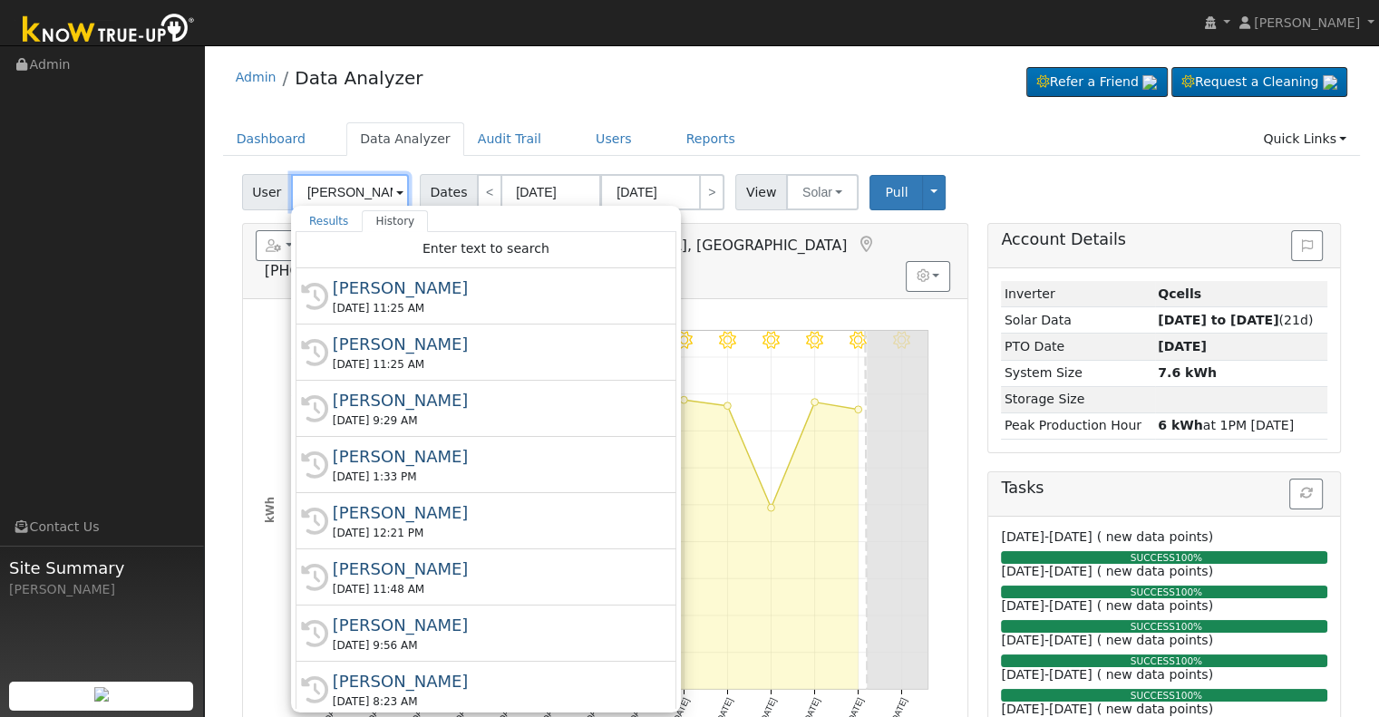
click at [344, 200] on input "[PERSON_NAME]" at bounding box center [350, 192] width 118 height 36
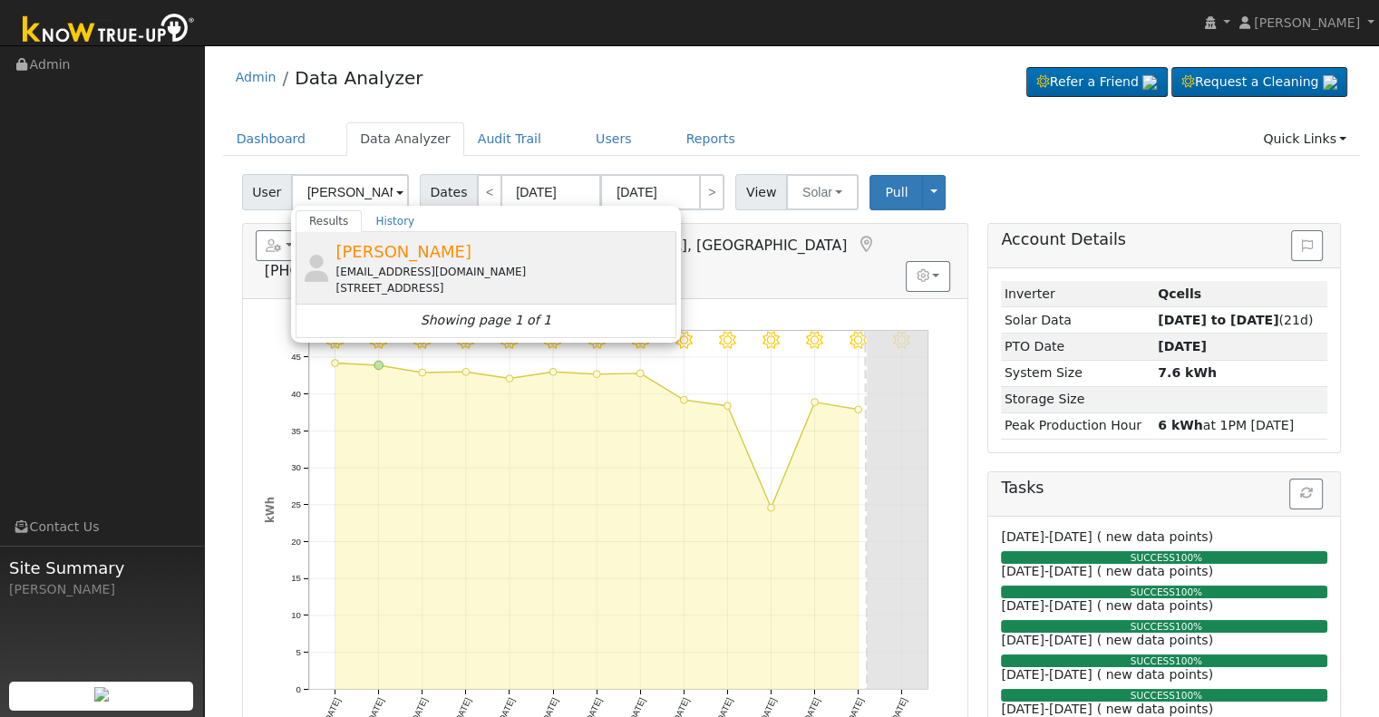
click at [527, 267] on div "jtgarone@sbcglobal.net" at bounding box center [503, 272] width 336 height 16
type input "Tracy Garone"
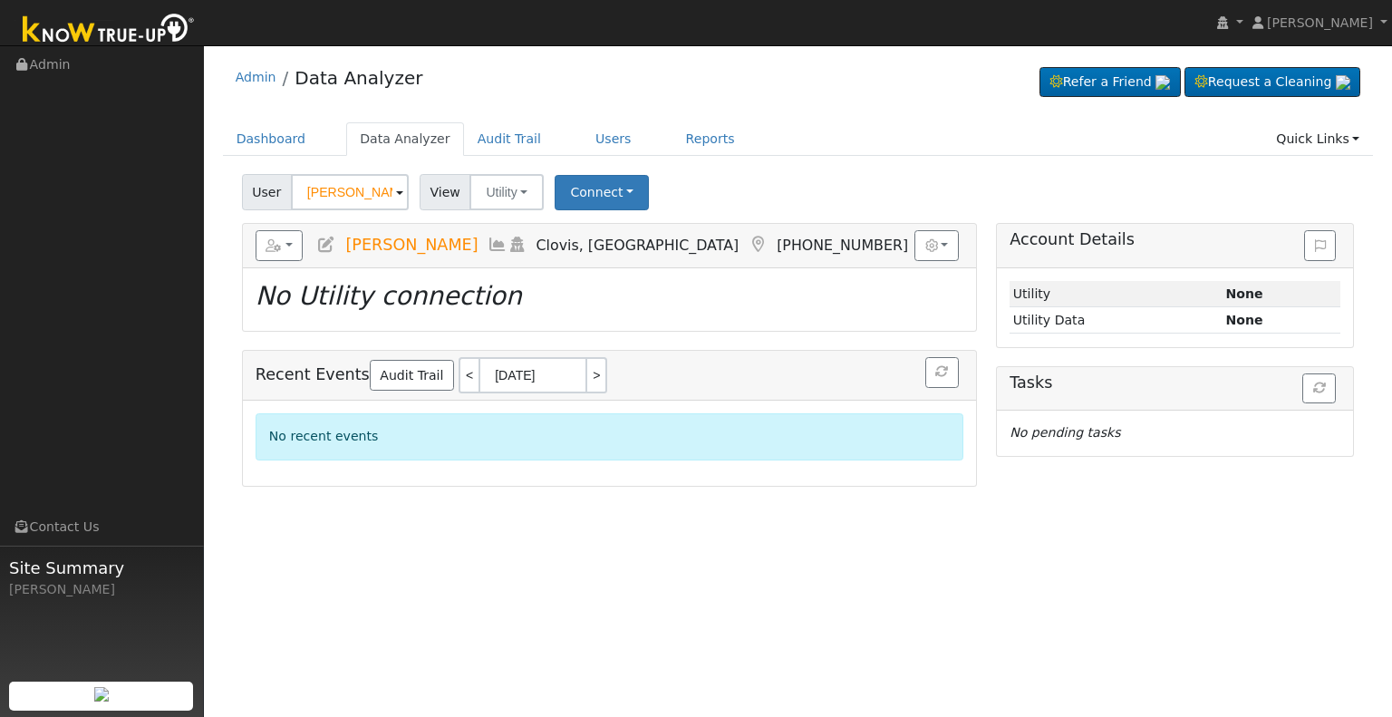
click at [325, 247] on icon at bounding box center [326, 245] width 20 height 16
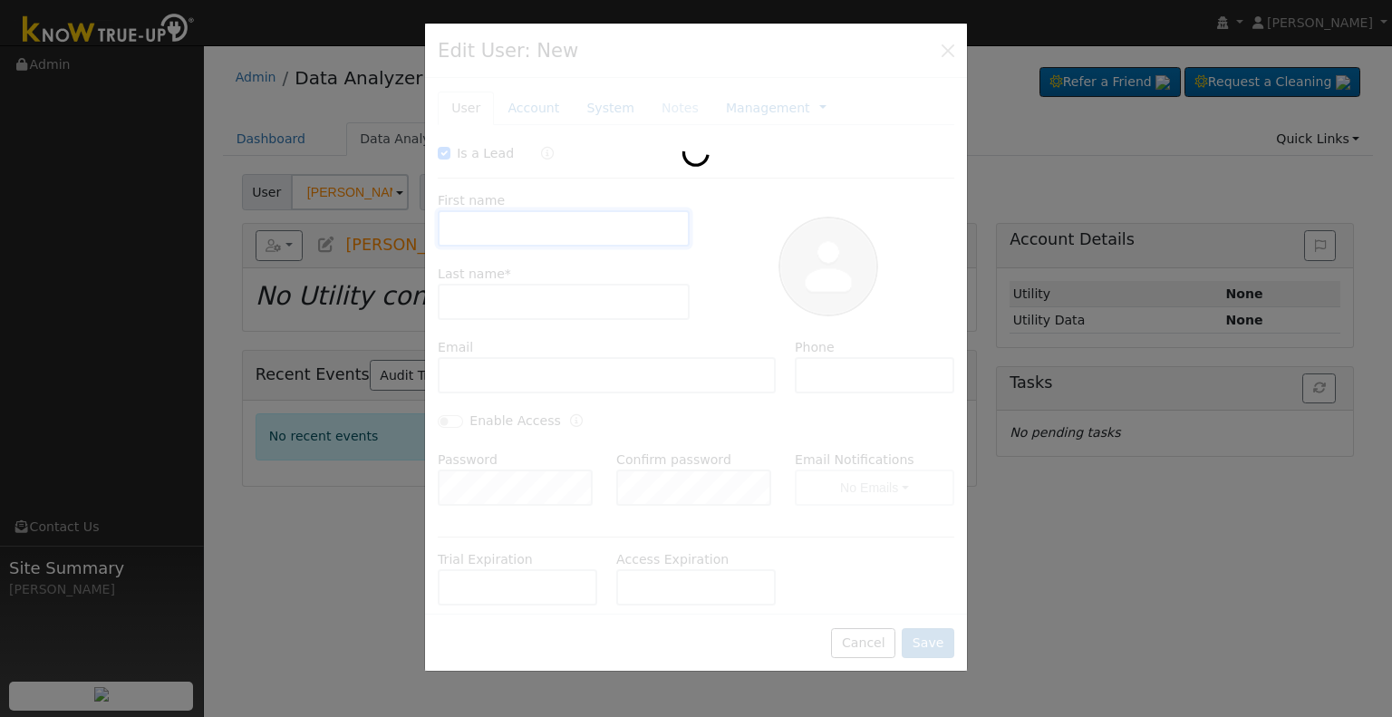
checkbox input "true"
type input "Tracy"
type input "Garone"
type input "jtgarone@sbcglobal.net"
type input "(559) 903-8509"
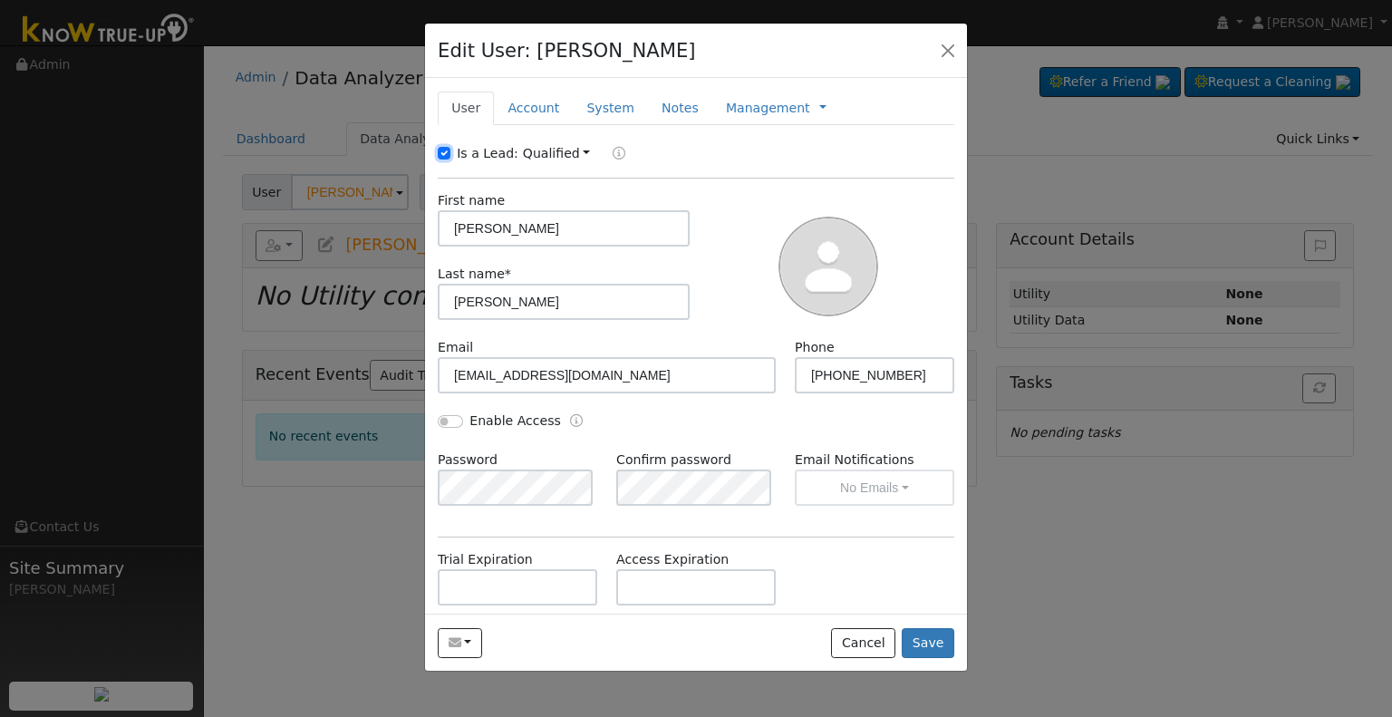
click at [447, 154] on input "Is a Lead:" at bounding box center [444, 153] width 13 height 13
checkbox input "false"
click at [540, 103] on link "Account" at bounding box center [533, 109] width 79 height 34
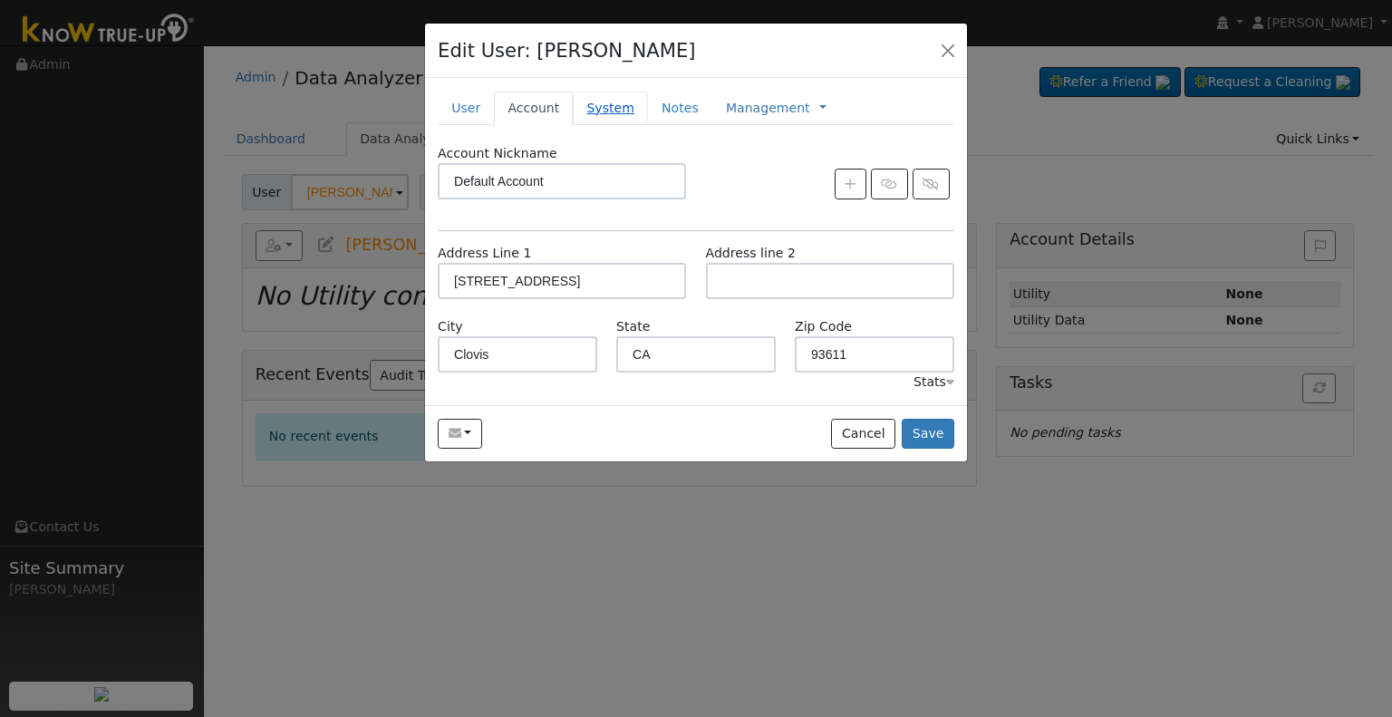
click at [613, 113] on link "System" at bounding box center [610, 109] width 75 height 34
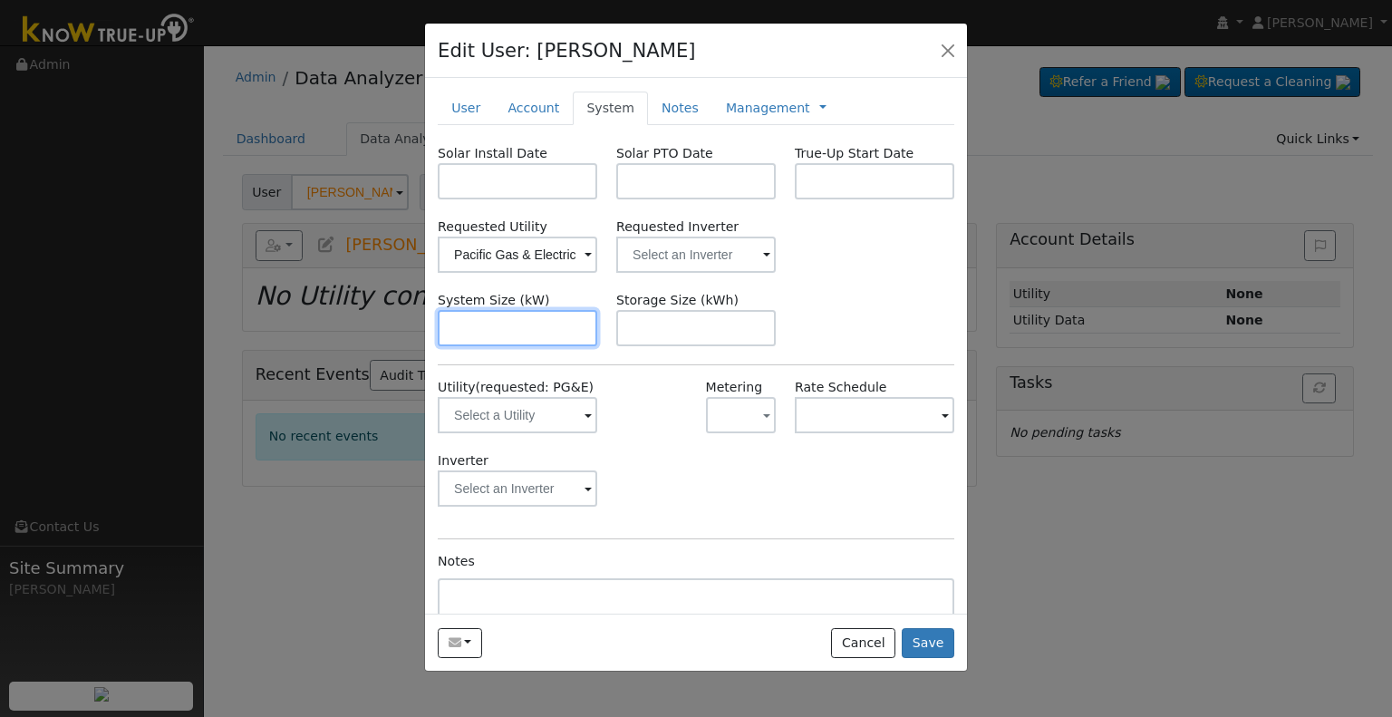
click at [495, 329] on input "text" at bounding box center [518, 328] width 160 height 36
paste input "9.840"
type input "9.8"
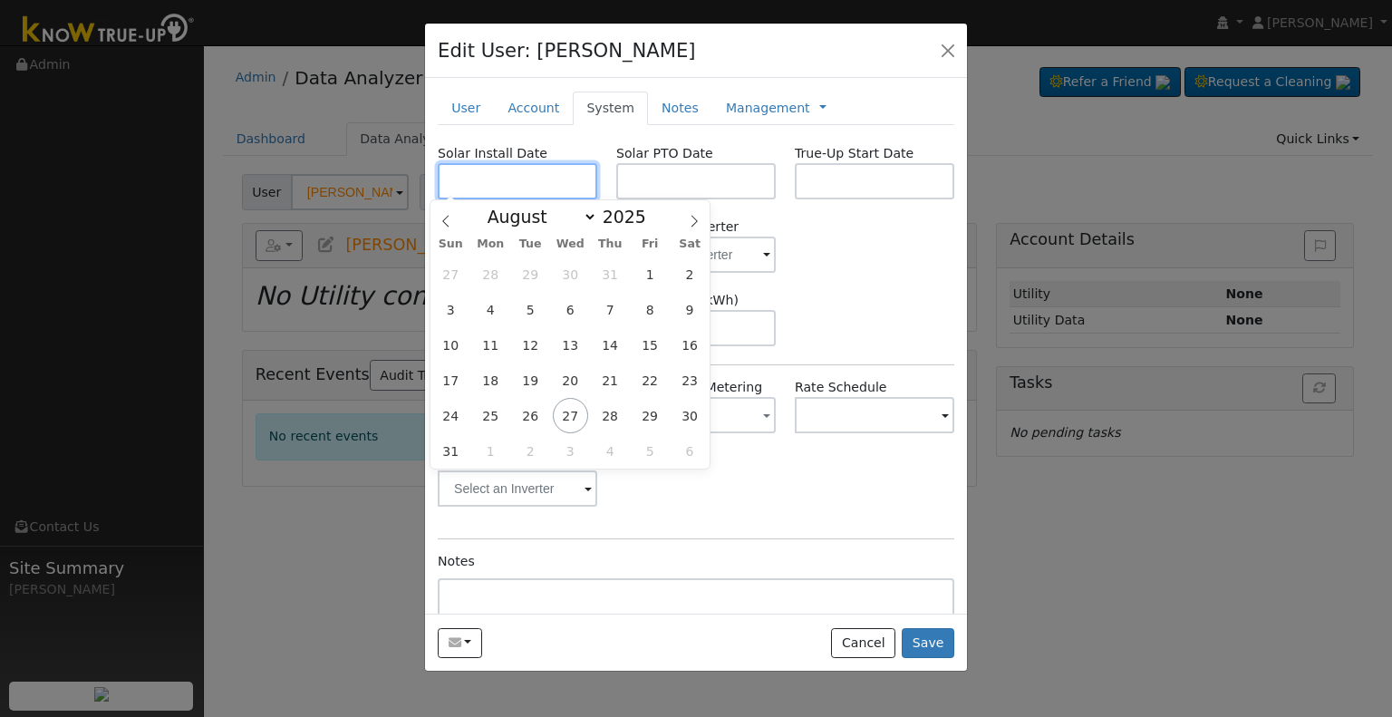
click at [493, 179] on input "text" at bounding box center [518, 181] width 160 height 36
paste input "8/6/2025"
type input "08/06/2025"
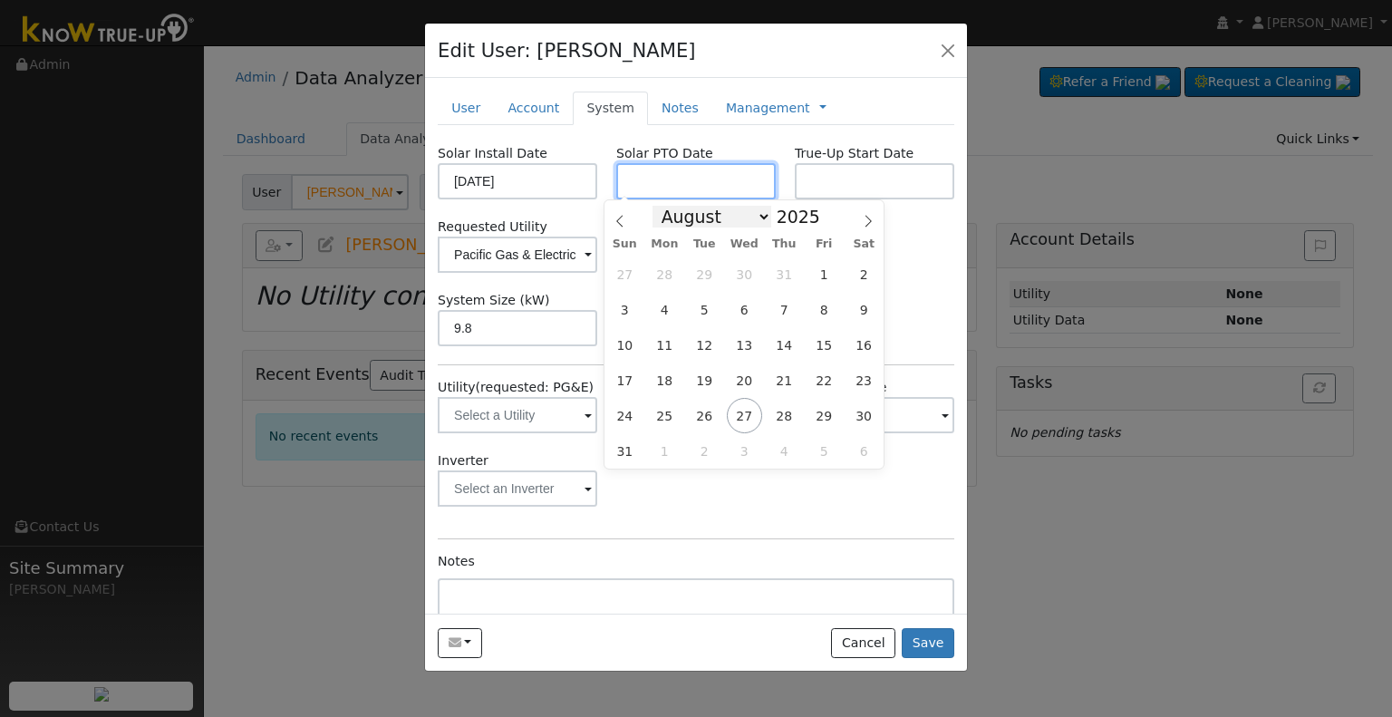
click at [745, 188] on input "text" at bounding box center [696, 181] width 160 height 36
paste input "8/26/2025"
type input "08/26/2025"
click at [884, 173] on input "text" at bounding box center [875, 181] width 160 height 36
paste input "8/26/2025"
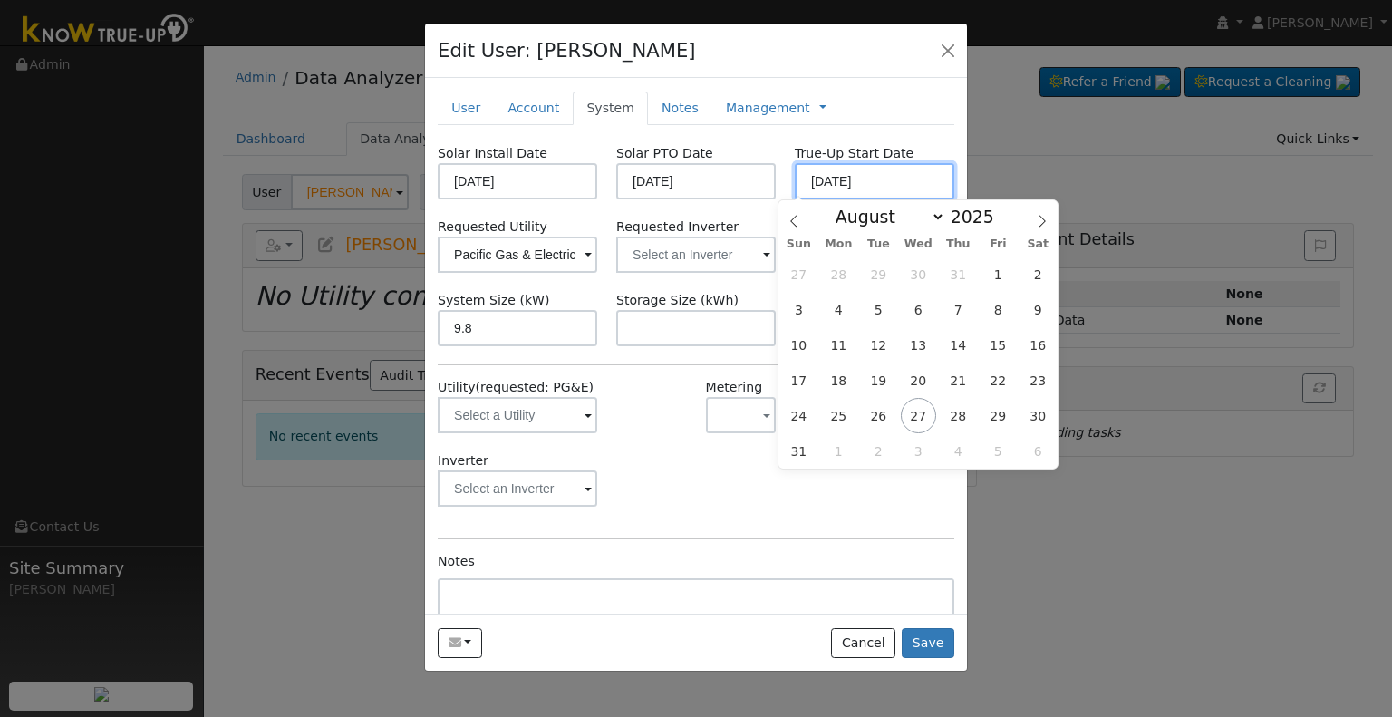
type input "08/26/2025"
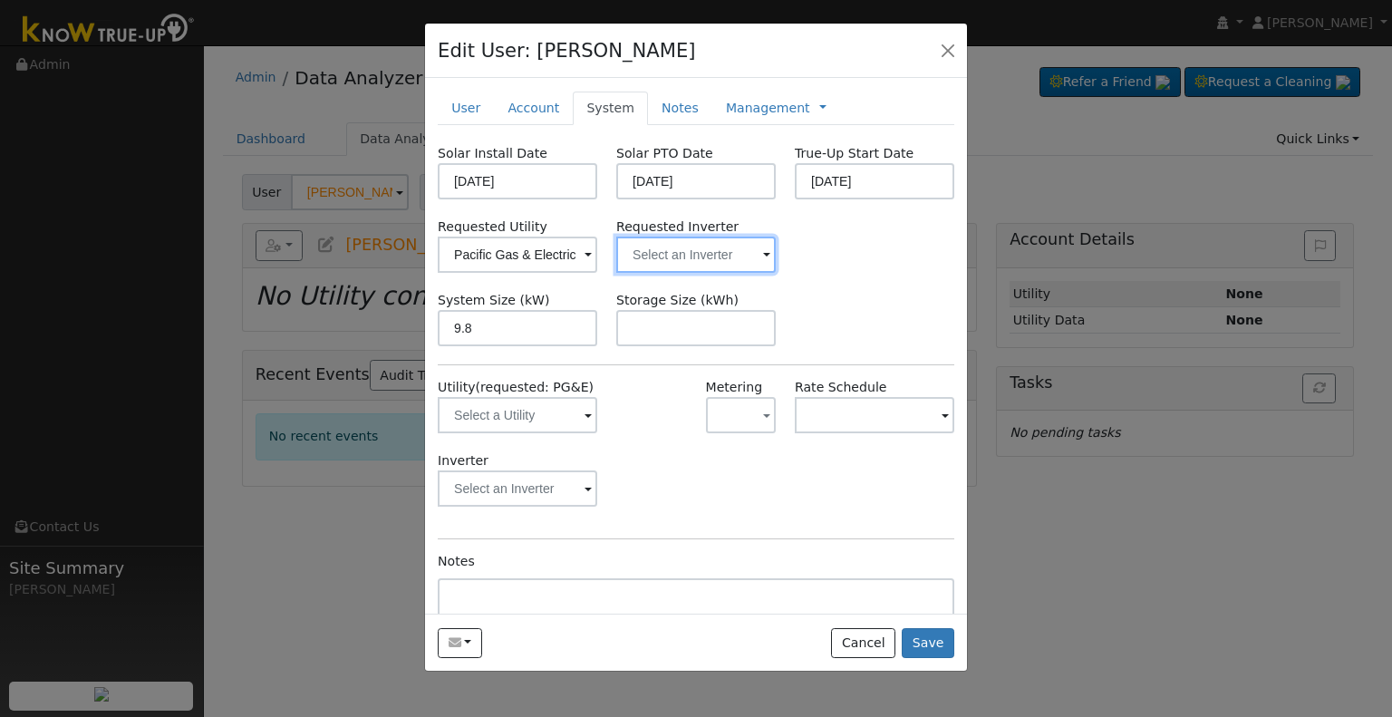
click at [597, 248] on input "text" at bounding box center [518, 255] width 160 height 36
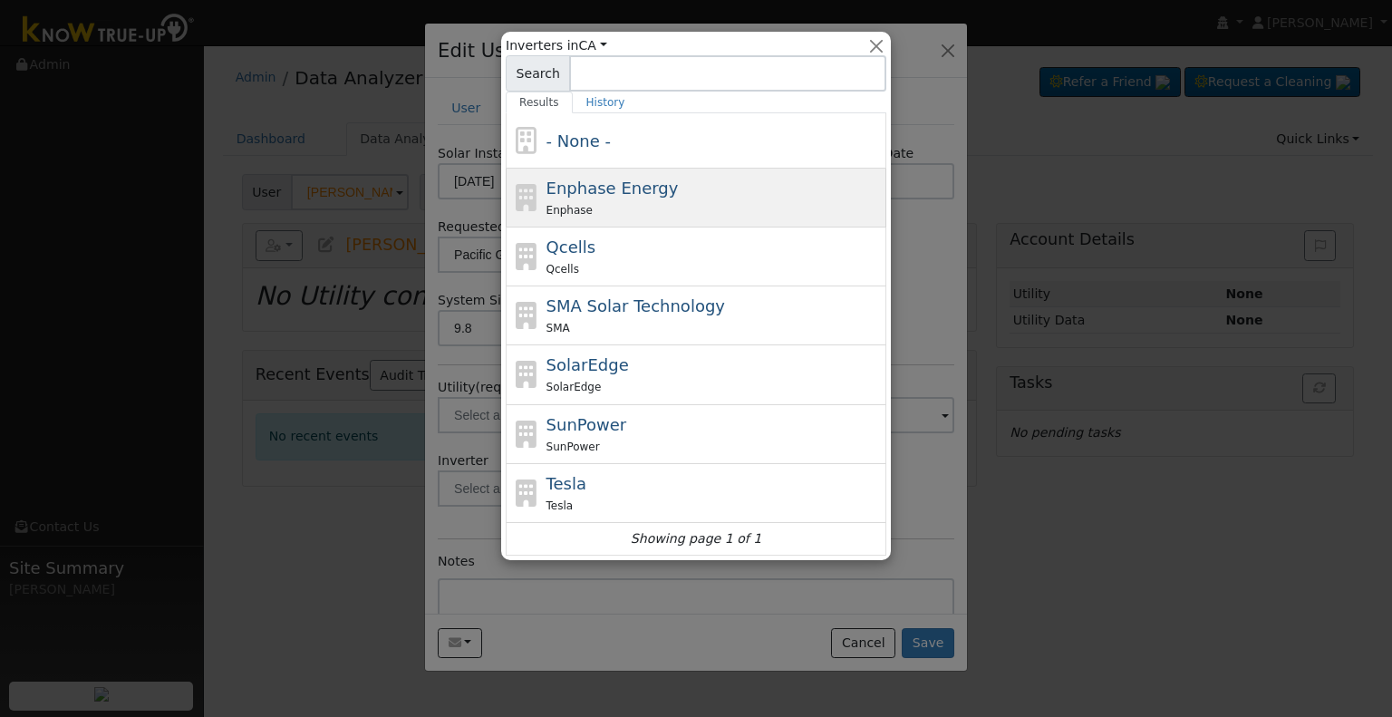
click at [678, 205] on div "Enphase" at bounding box center [715, 209] width 336 height 19
type input "Enphase Energy"
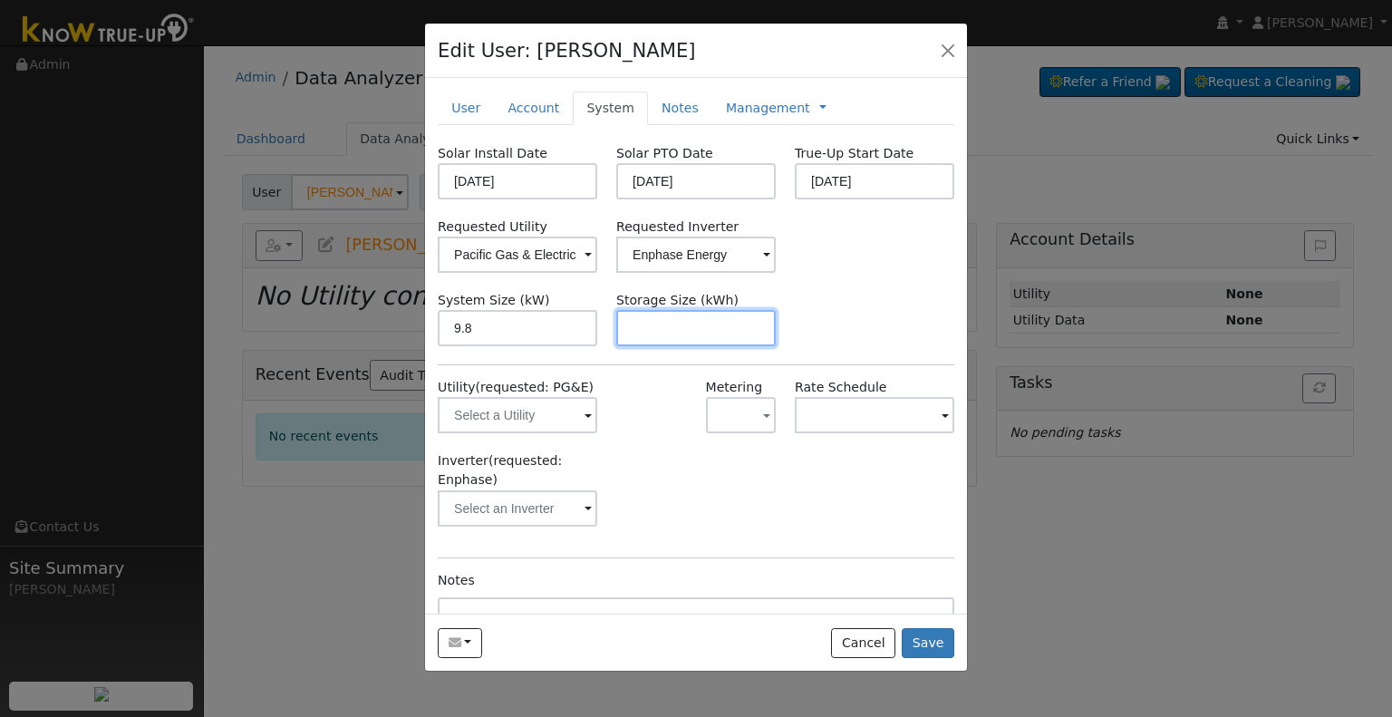
click at [713, 322] on input "text" at bounding box center [696, 328] width 160 height 36
paste input "20.00"
type input "20"
click at [739, 104] on link "Management" at bounding box center [768, 108] width 84 height 19
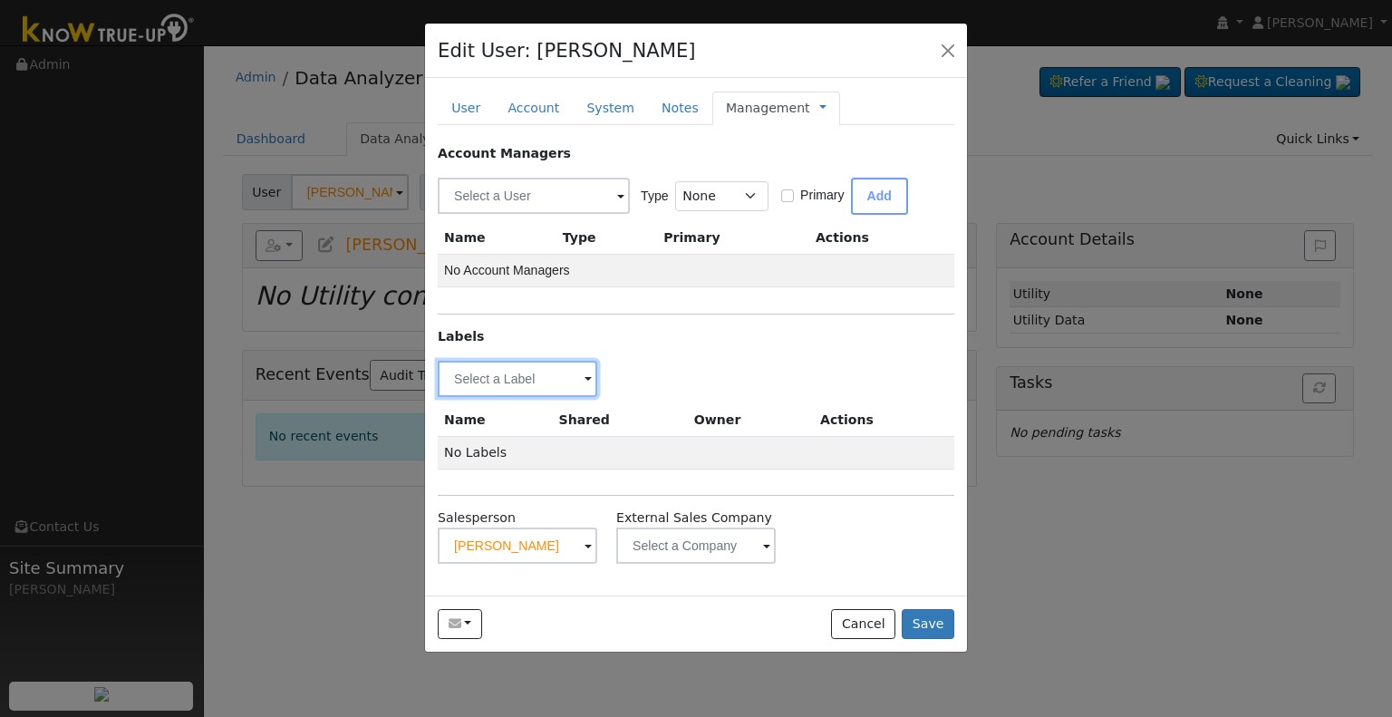
click at [504, 379] on input "text" at bounding box center [518, 379] width 160 height 36
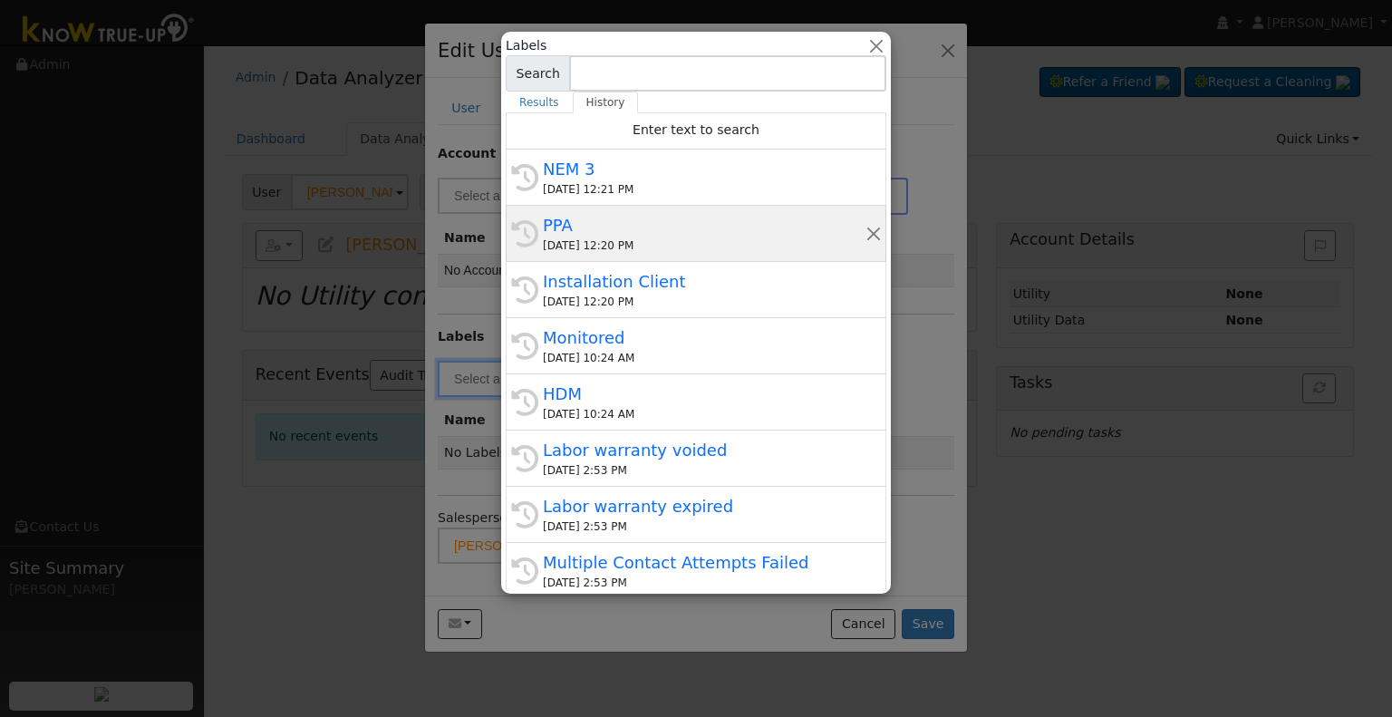
click at [612, 242] on div "08/25/2025 12:20 PM" at bounding box center [704, 245] width 323 height 16
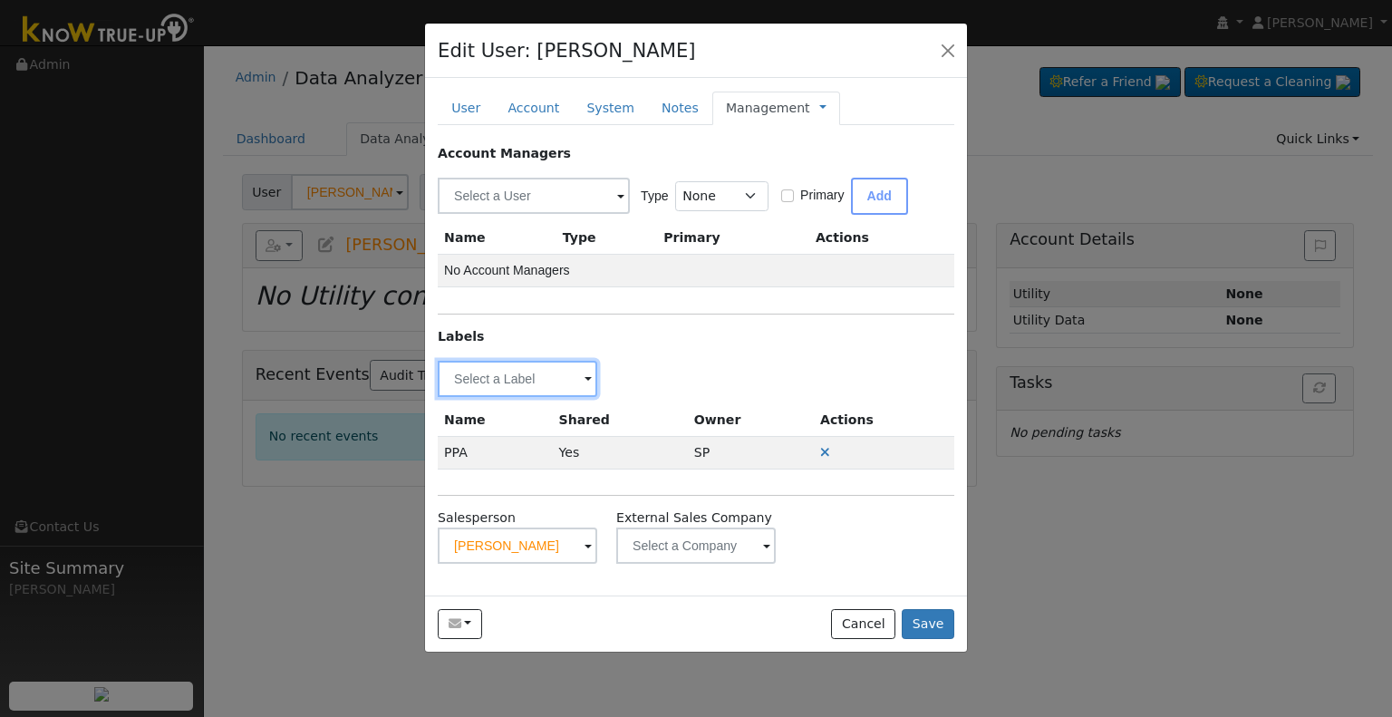
click at [487, 387] on input "text" at bounding box center [518, 379] width 160 height 36
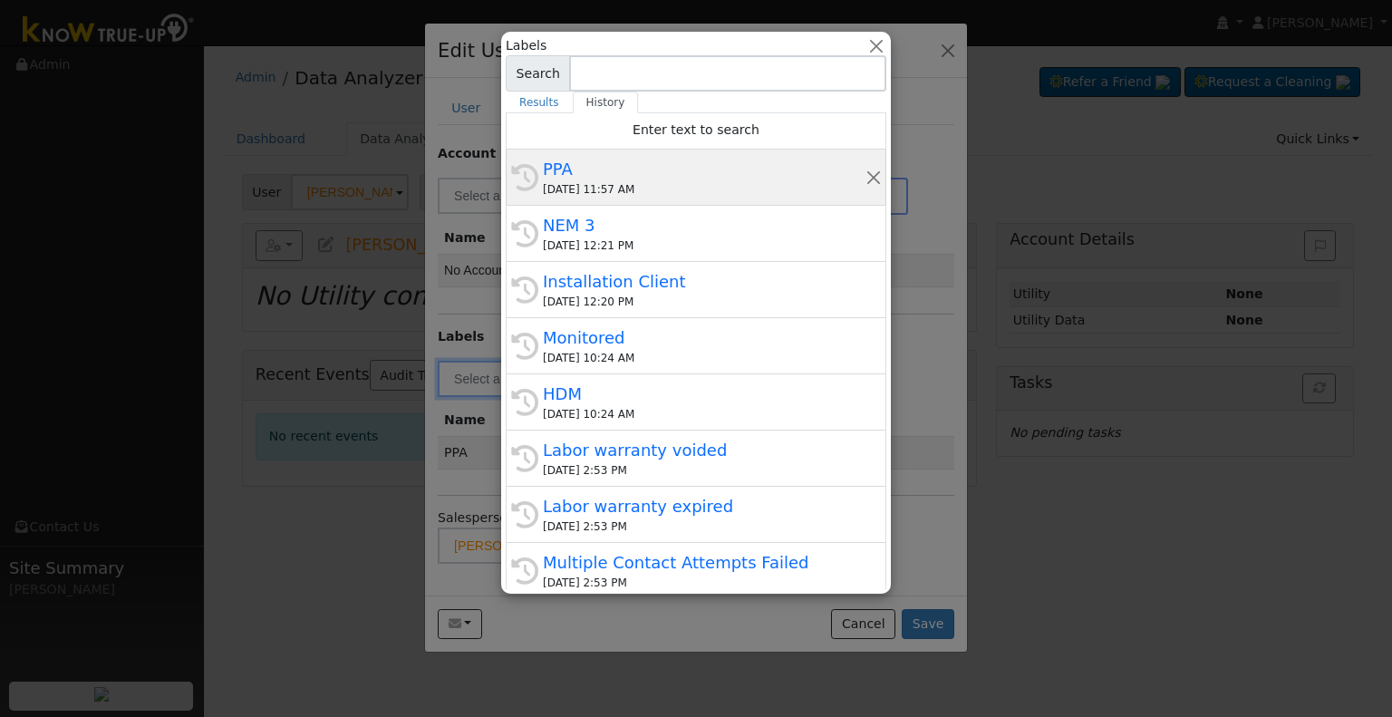
click at [625, 194] on div "08/27/2025 11:57 AM" at bounding box center [704, 189] width 323 height 16
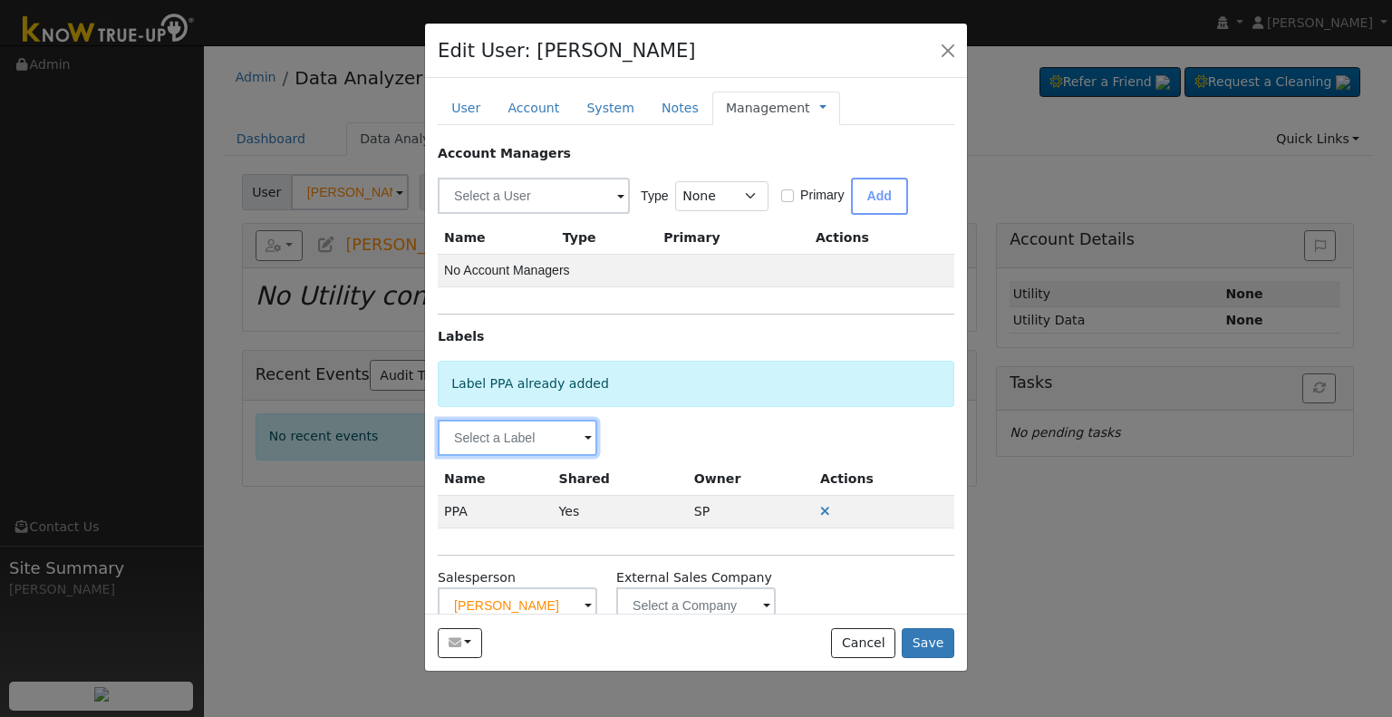
click at [493, 433] on input "text" at bounding box center [518, 438] width 160 height 36
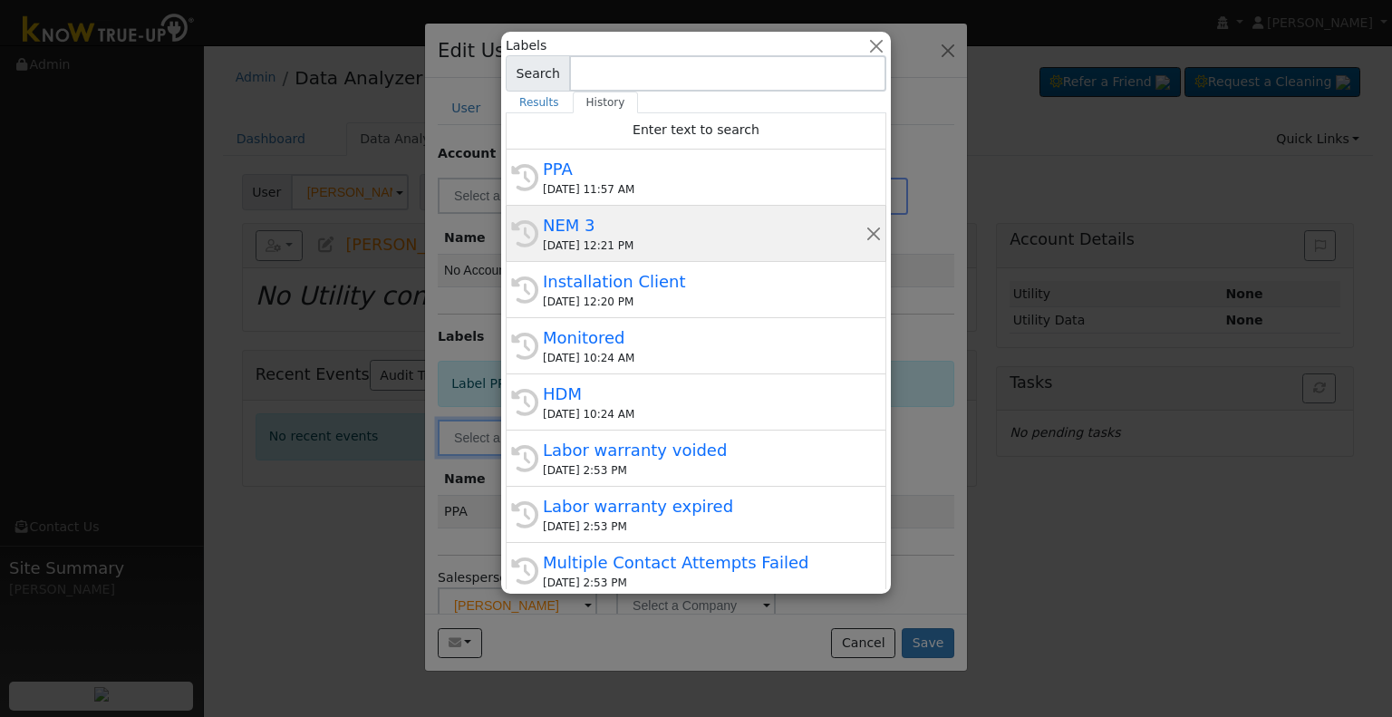
click at [586, 231] on div "NEM 3" at bounding box center [704, 225] width 323 height 24
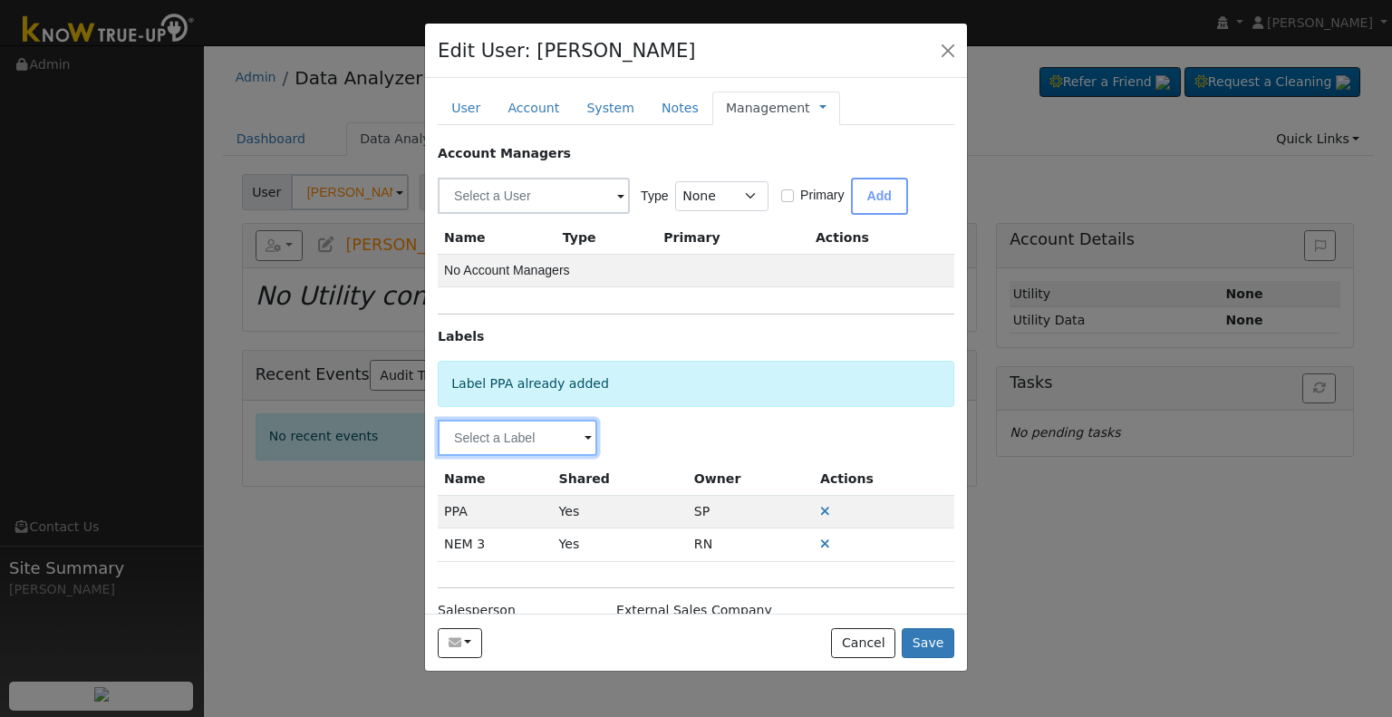
click at [499, 425] on input "text" at bounding box center [518, 438] width 160 height 36
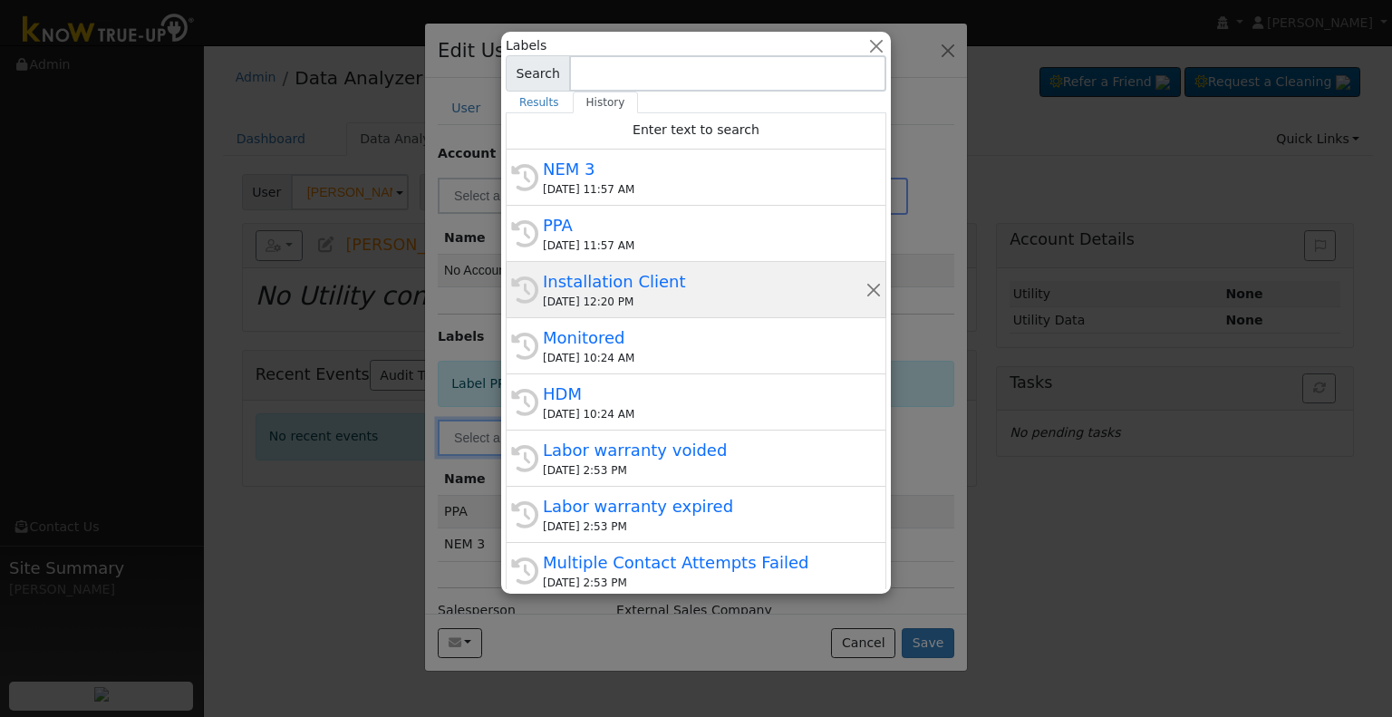
click at [606, 298] on div "08/25/2025 12:20 PM" at bounding box center [704, 302] width 323 height 16
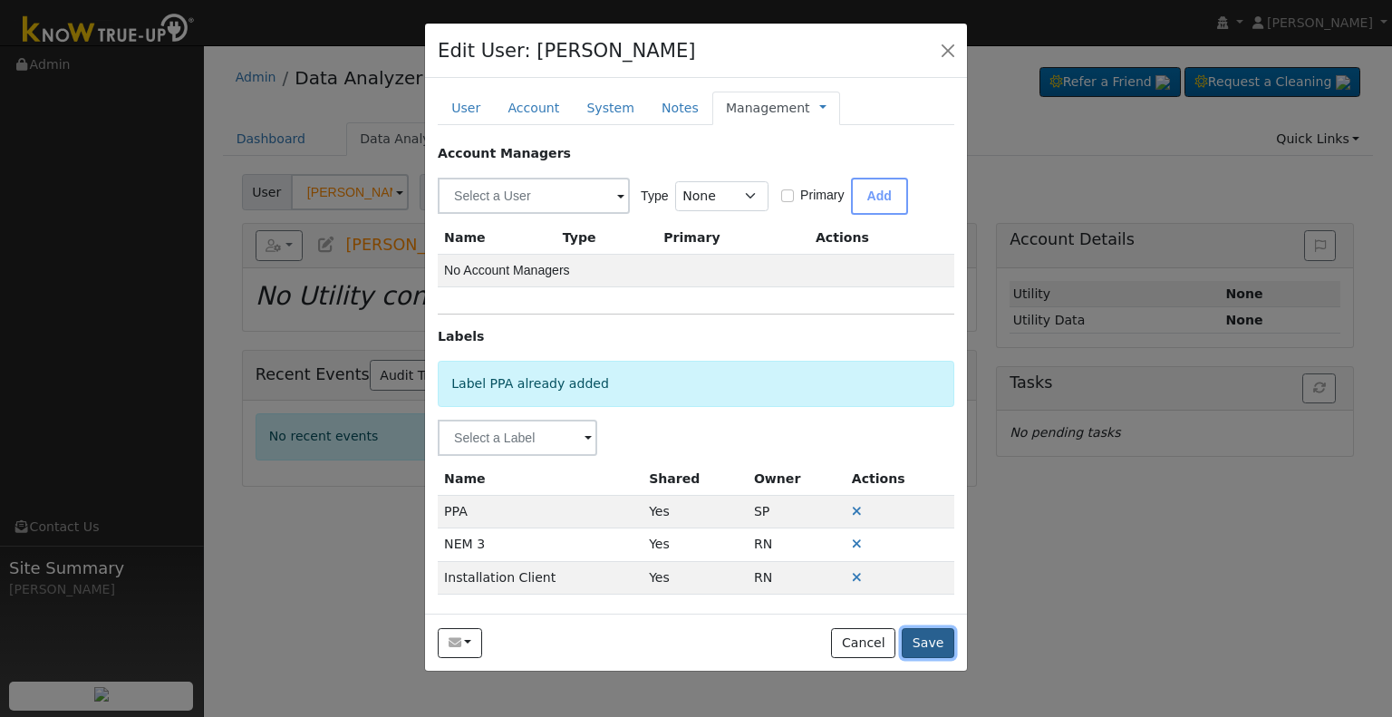
click at [928, 647] on button "Save" at bounding box center [928, 643] width 53 height 31
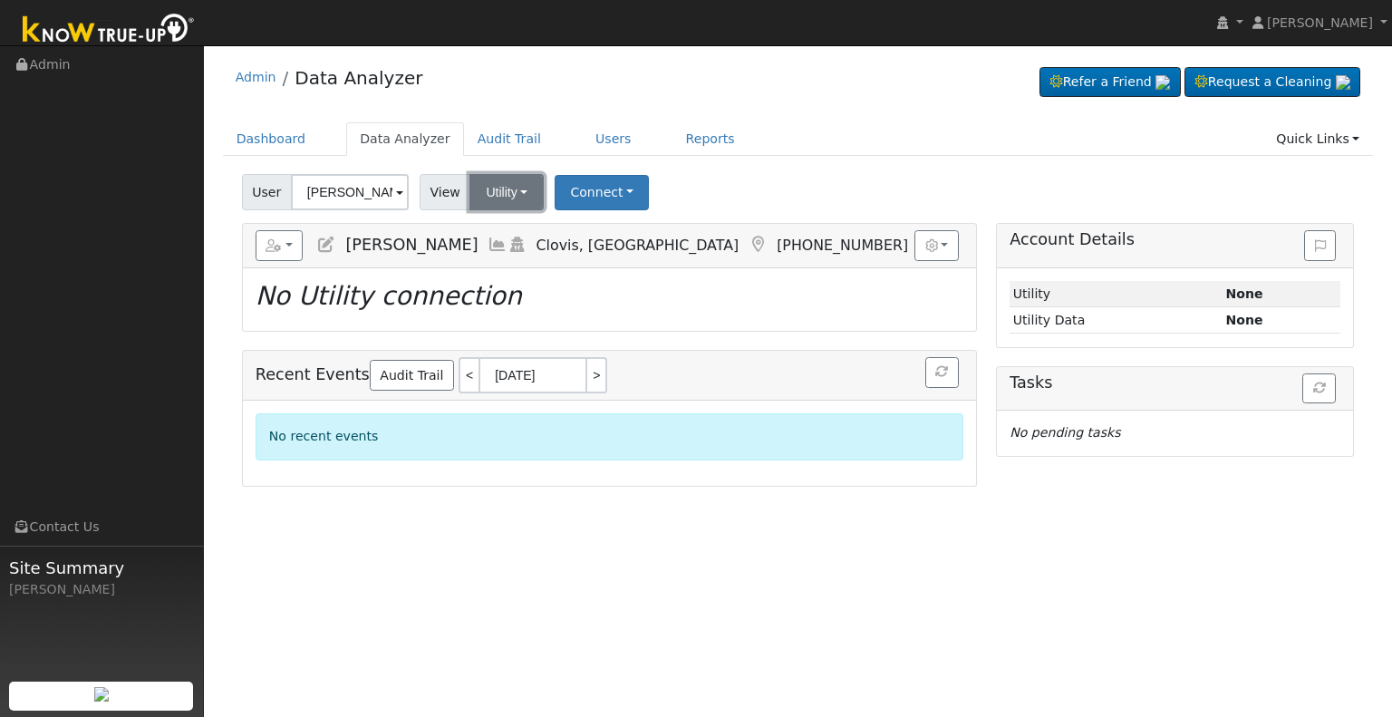
click at [519, 198] on button "Utility" at bounding box center [507, 192] width 74 height 36
click at [524, 263] on link "Solar" at bounding box center [530, 258] width 126 height 25
click at [499, 205] on button "Solar" at bounding box center [506, 192] width 73 height 36
click at [506, 234] on link "Utility" at bounding box center [530, 231] width 126 height 25
click at [567, 192] on button "Connect" at bounding box center [602, 192] width 94 height 35
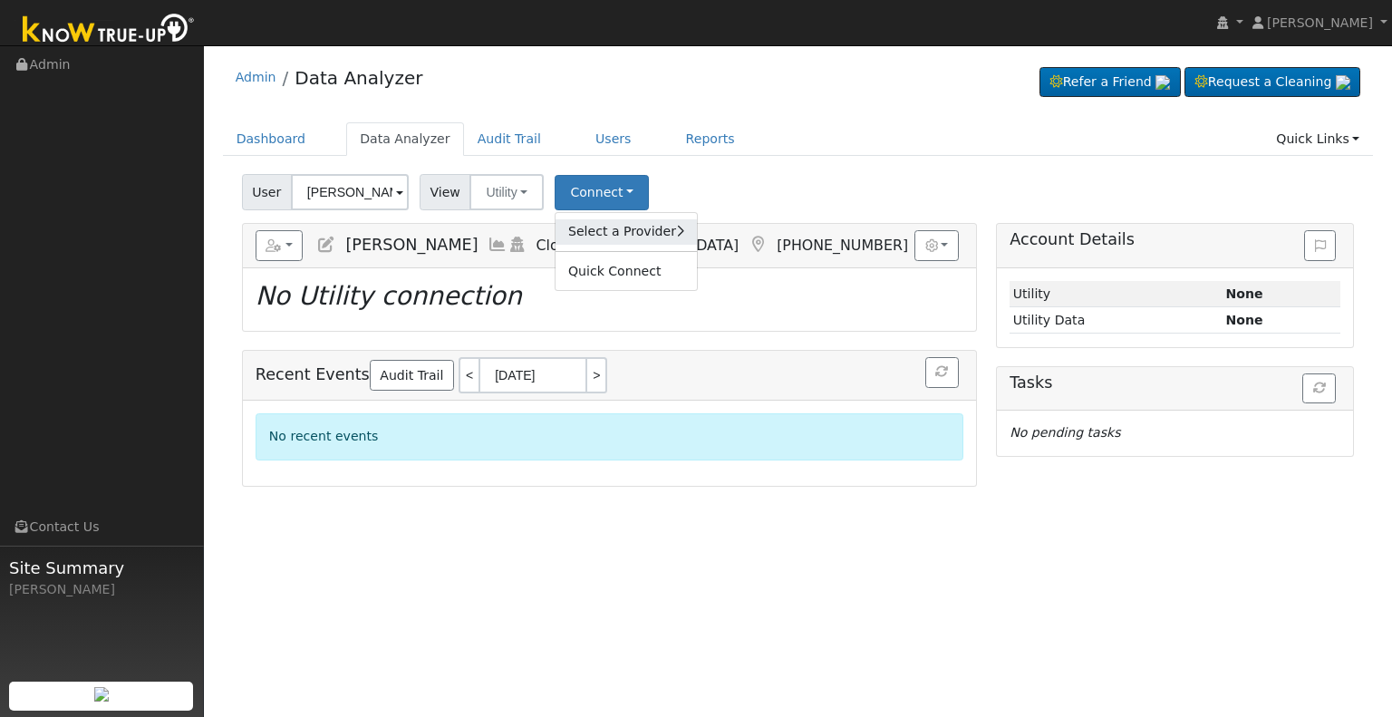
click at [580, 227] on link "Select a Provider" at bounding box center [626, 231] width 141 height 25
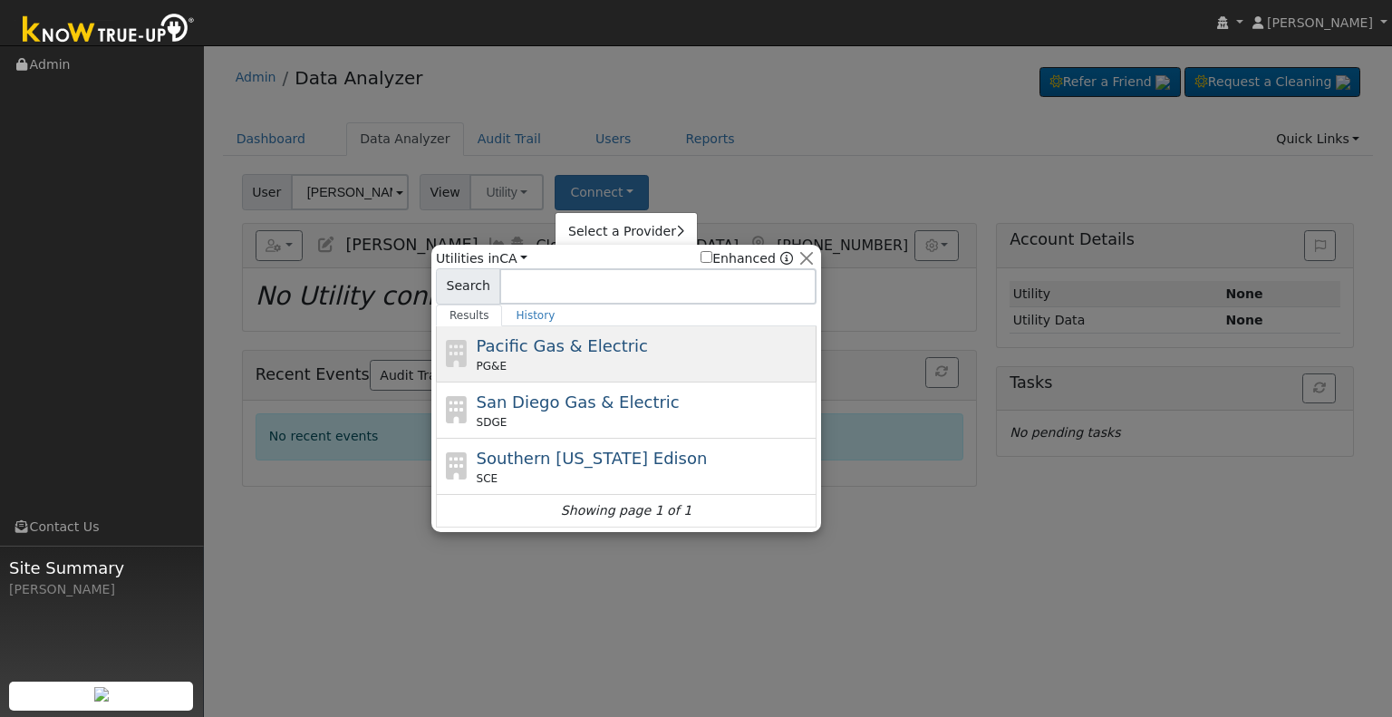
click at [551, 344] on span "Pacific Gas & Electric" at bounding box center [562, 345] width 171 height 19
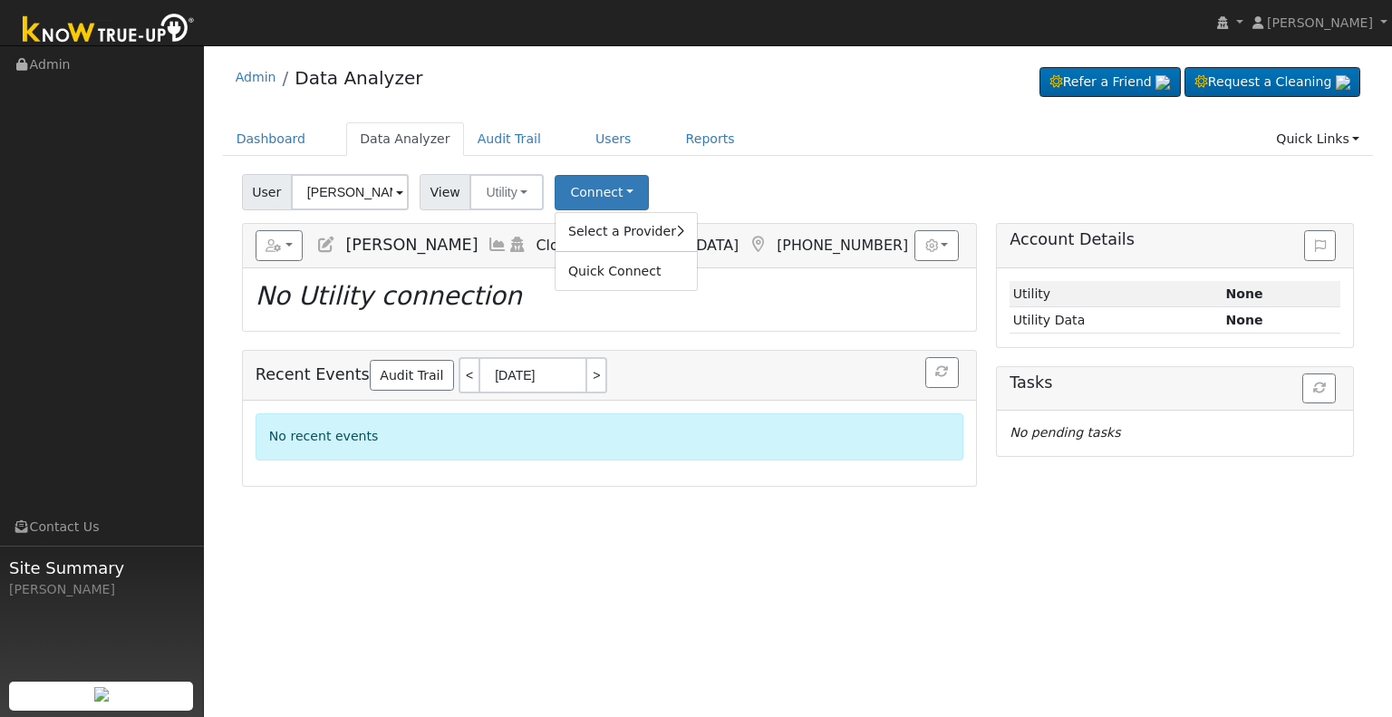
click at [718, 185] on div "User Tracy Garone Account Default Account Default Account 2303 Sierra Madre Ave…" at bounding box center [797, 189] width 1119 height 43
click at [317, 199] on input "Tracy Garone" at bounding box center [350, 192] width 118 height 36
paste input "Magallanes, Raul"
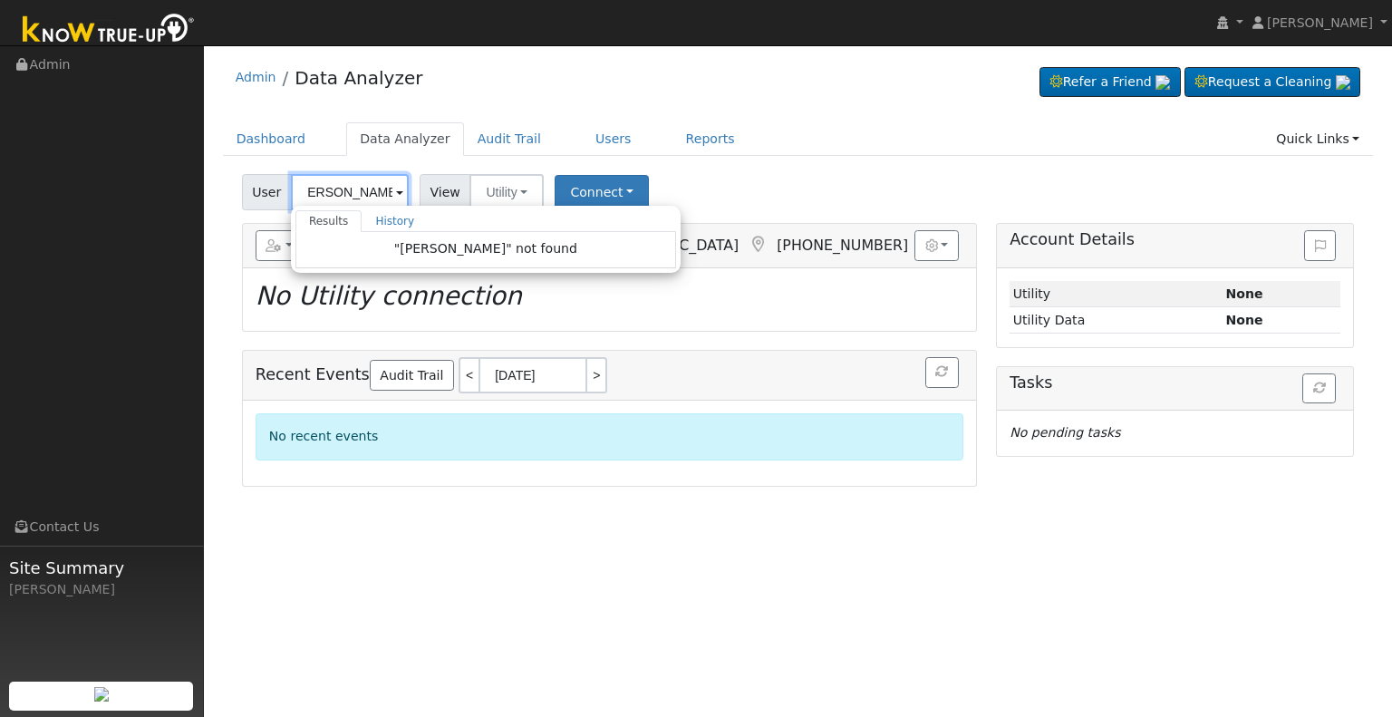
drag, startPoint x: 358, startPoint y: 189, endPoint x: 396, endPoint y: 188, distance: 38.1
click at [396, 188] on div "Magallanes, Raul Results History "Magallanes, Raul" not found Enter text to sea…" at bounding box center [350, 192] width 118 height 36
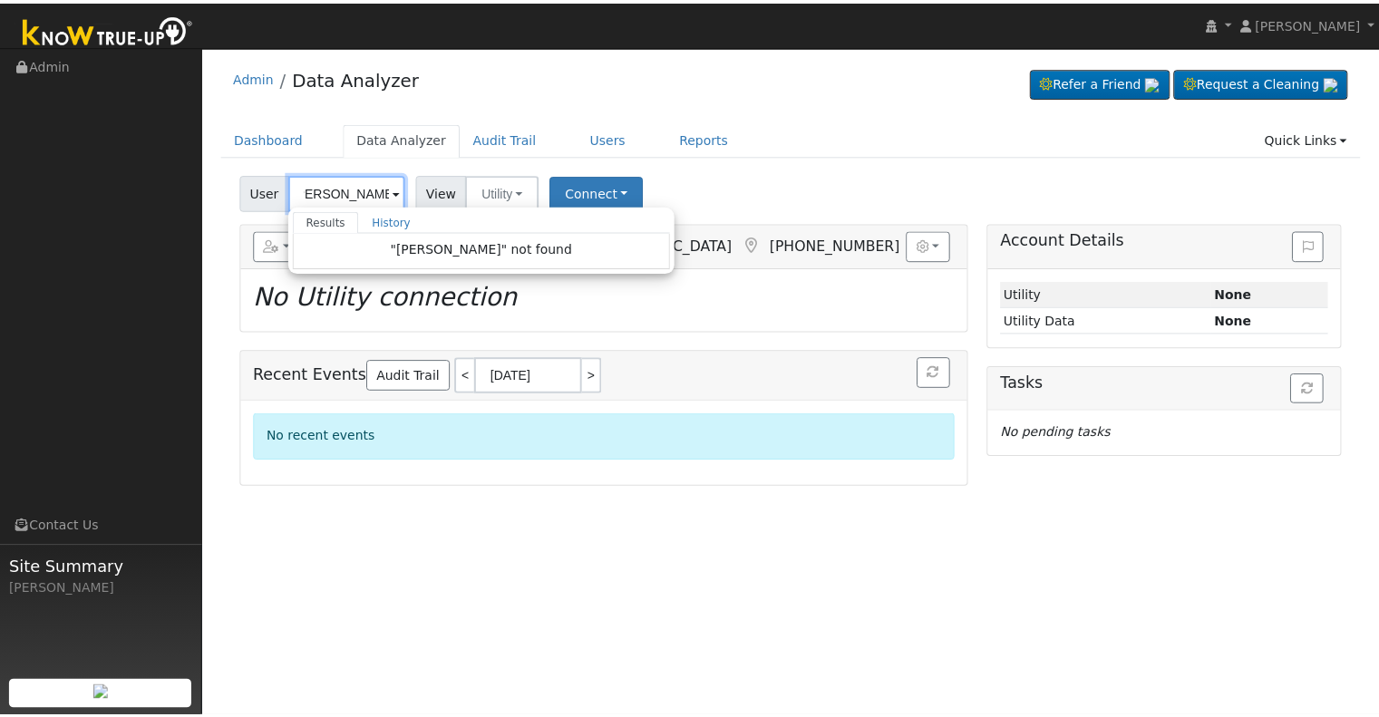
scroll to position [0, 0]
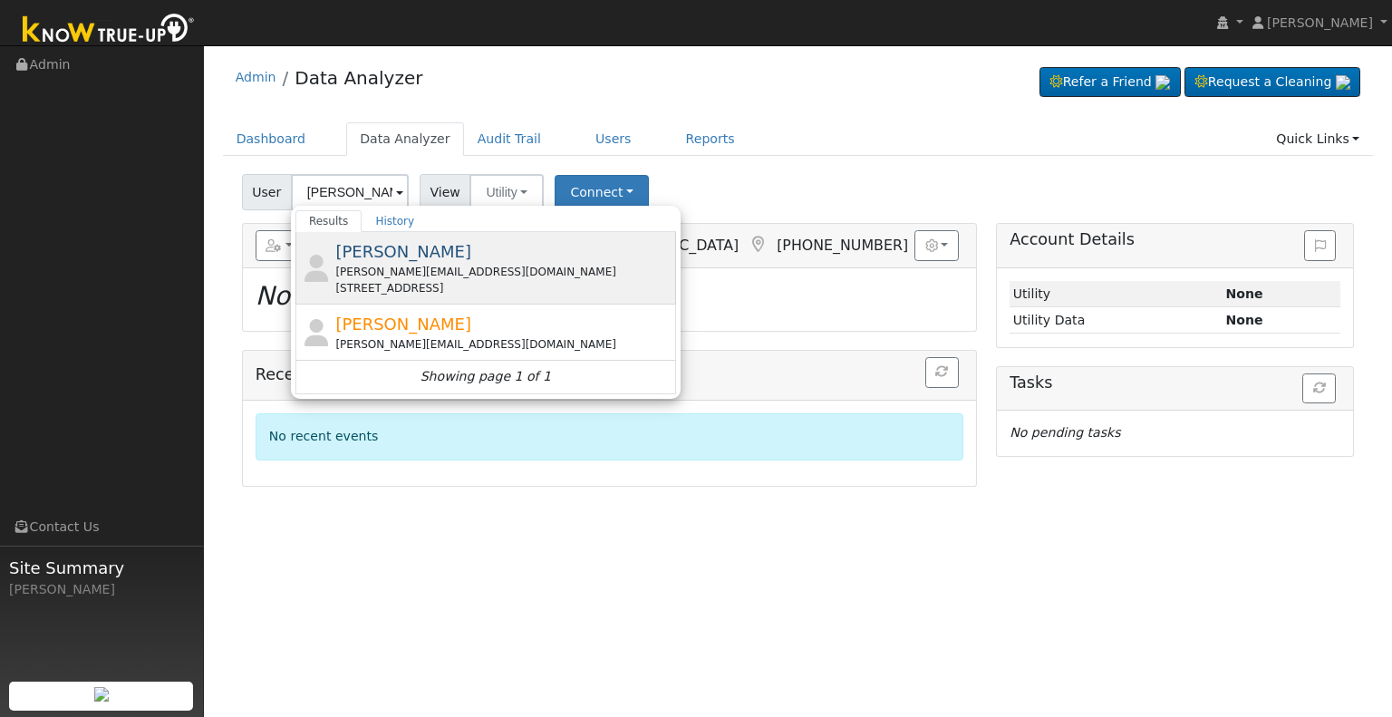
click at [424, 259] on span "Raul Magallanes" at bounding box center [403, 251] width 136 height 19
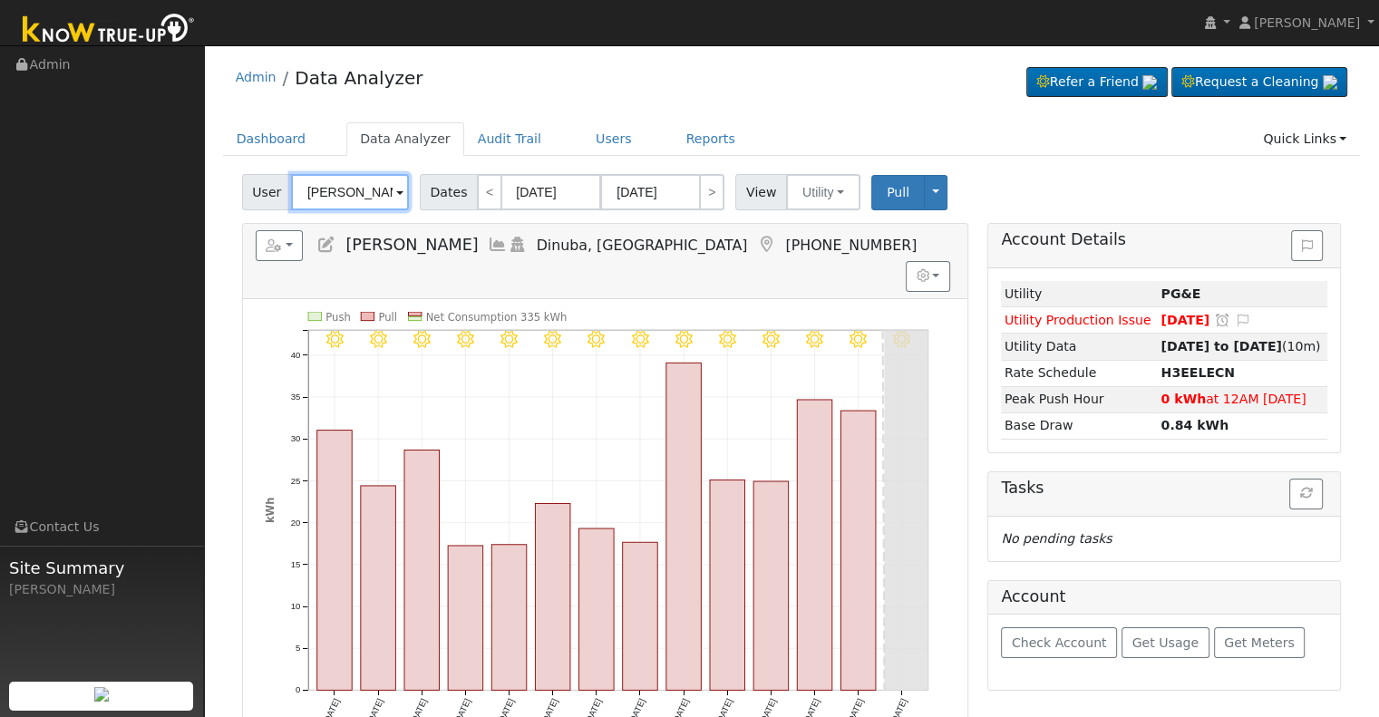
click at [354, 190] on input "Raul Magallanes" at bounding box center [350, 192] width 118 height 36
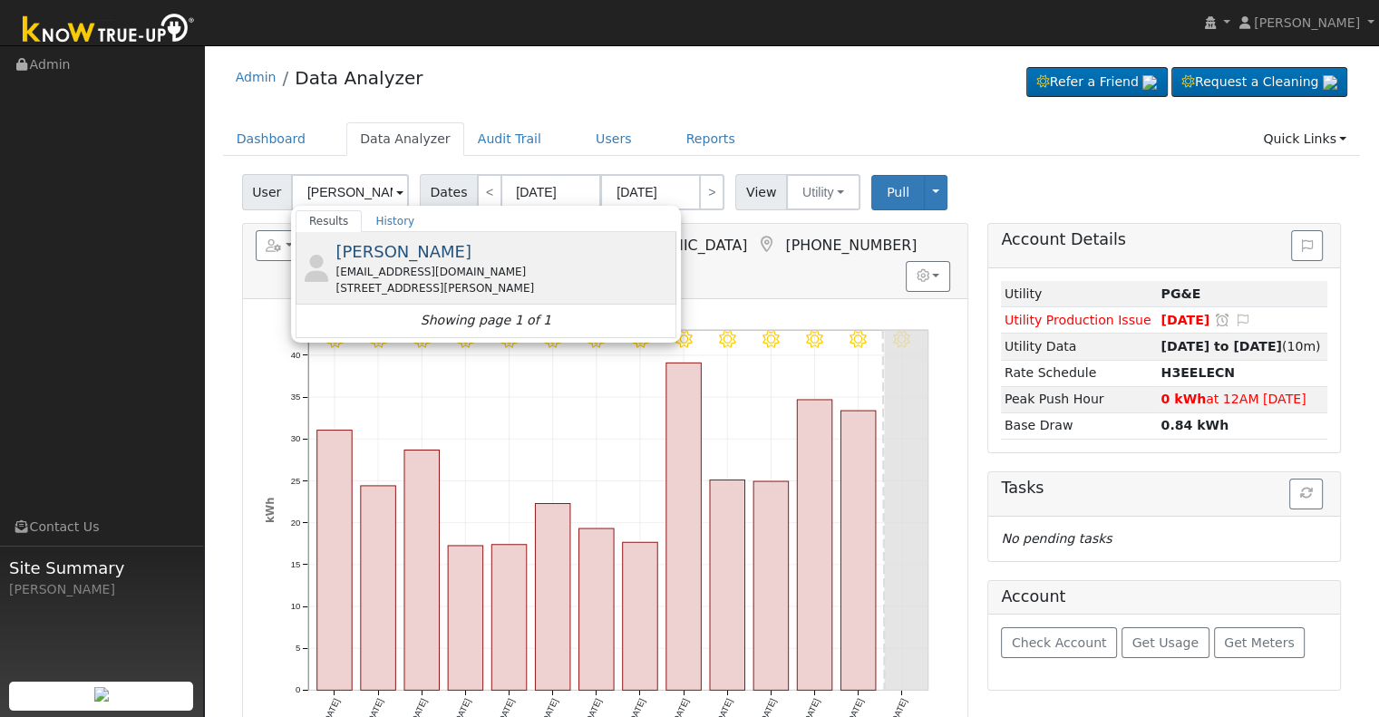
click at [407, 271] on div "fancher12764@gmail.com" at bounding box center [503, 272] width 336 height 16
type input "Tom Aubin"
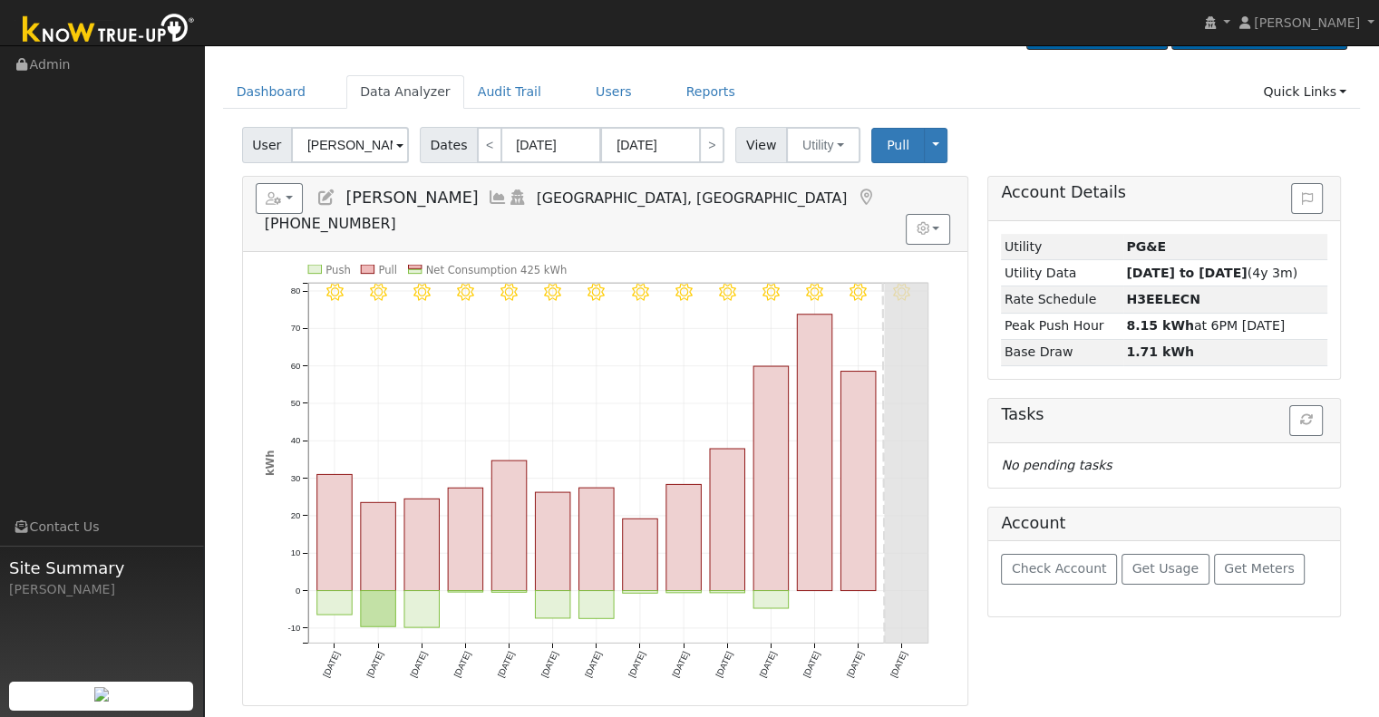
scroll to position [91, 0]
